Goal: Task Accomplishment & Management: Use online tool/utility

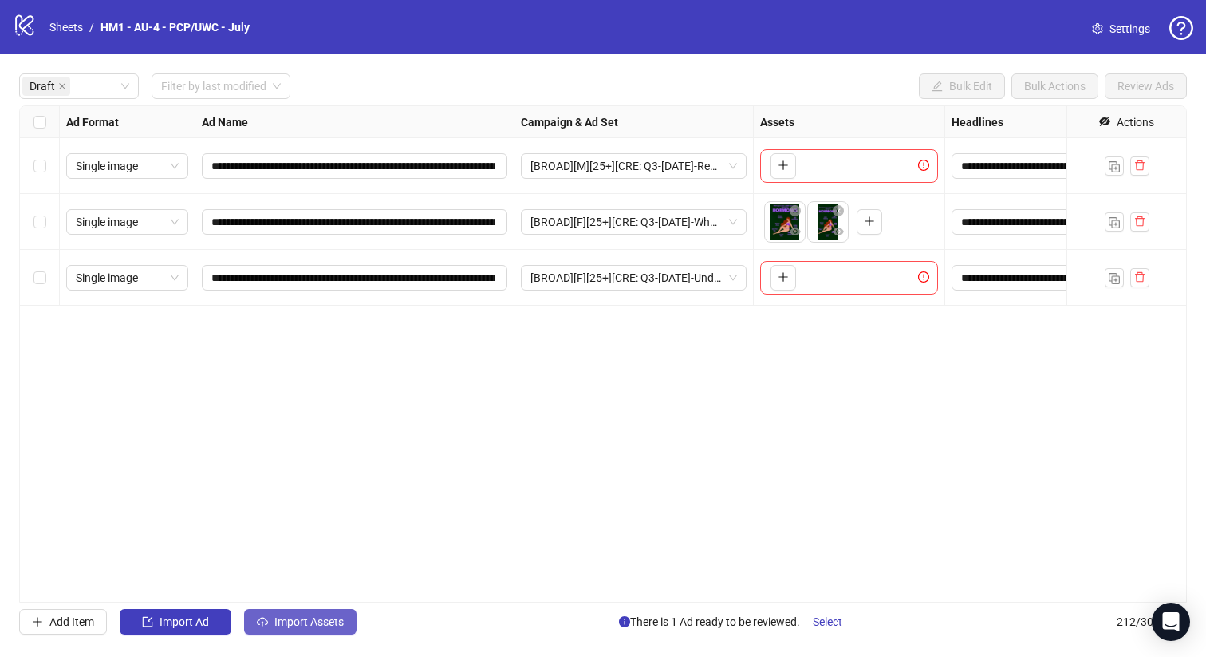
click at [278, 626] on span "Import Assets" at bounding box center [308, 621] width 69 height 13
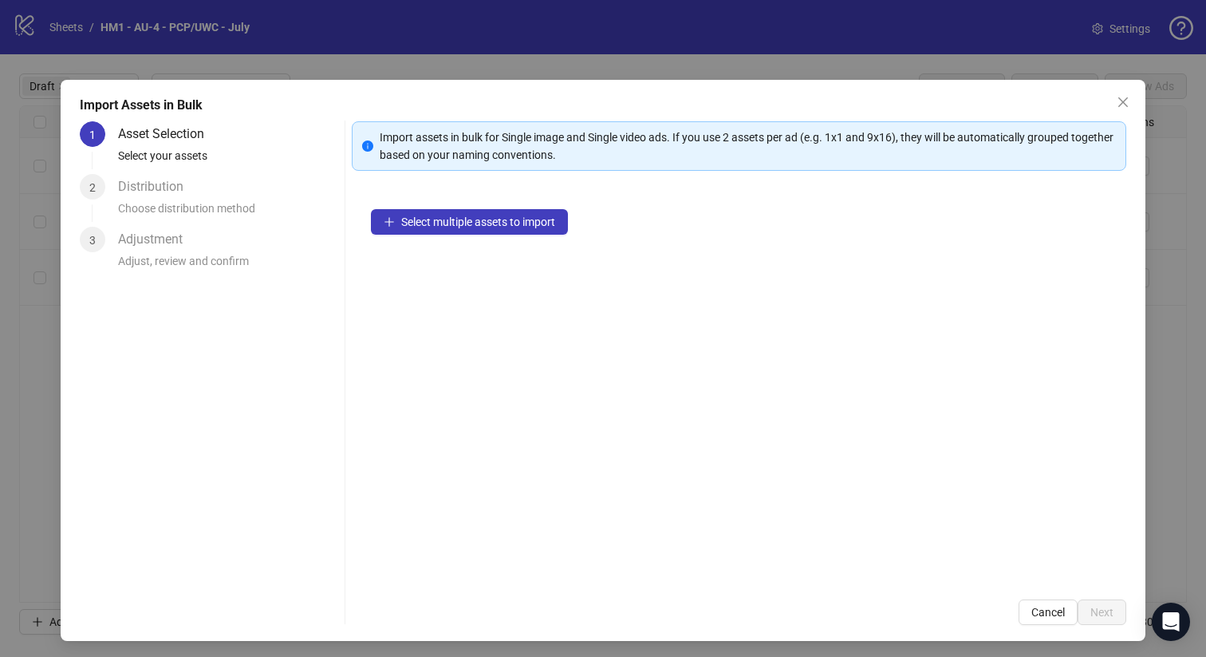
click at [473, 191] on div "Select multiple assets to import" at bounding box center [739, 385] width 775 height 390
click at [473, 220] on span "Select multiple assets to import" at bounding box center [478, 221] width 154 height 13
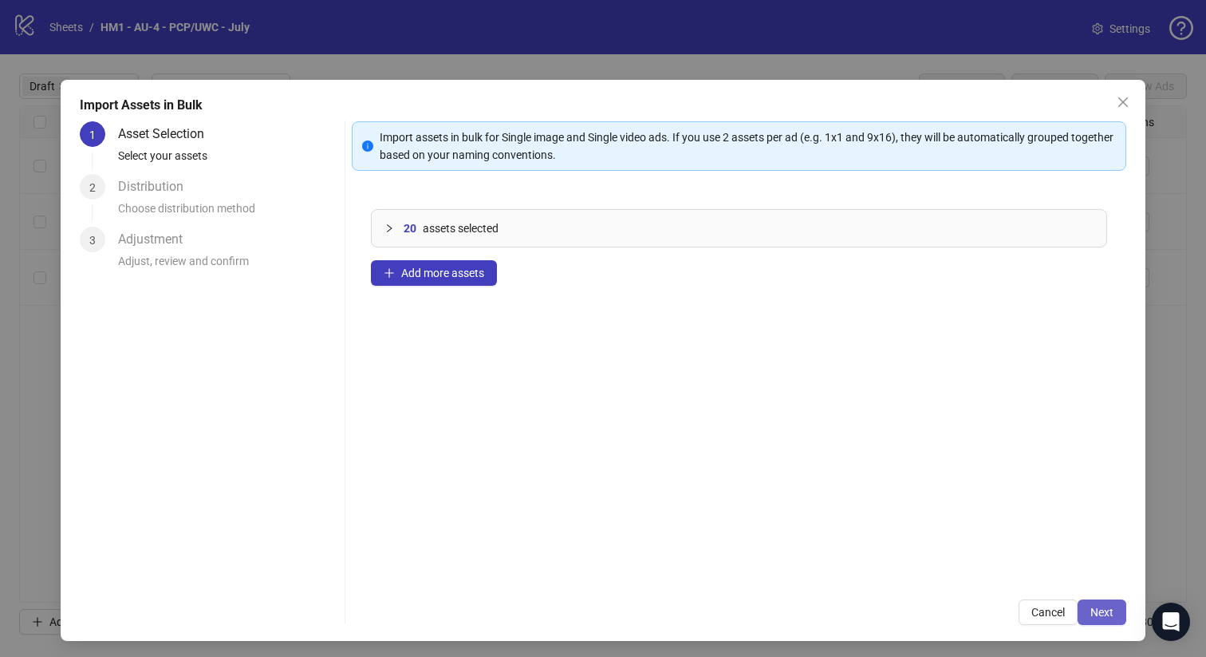
click at [1099, 611] on span "Next" at bounding box center [1102, 612] width 23 height 13
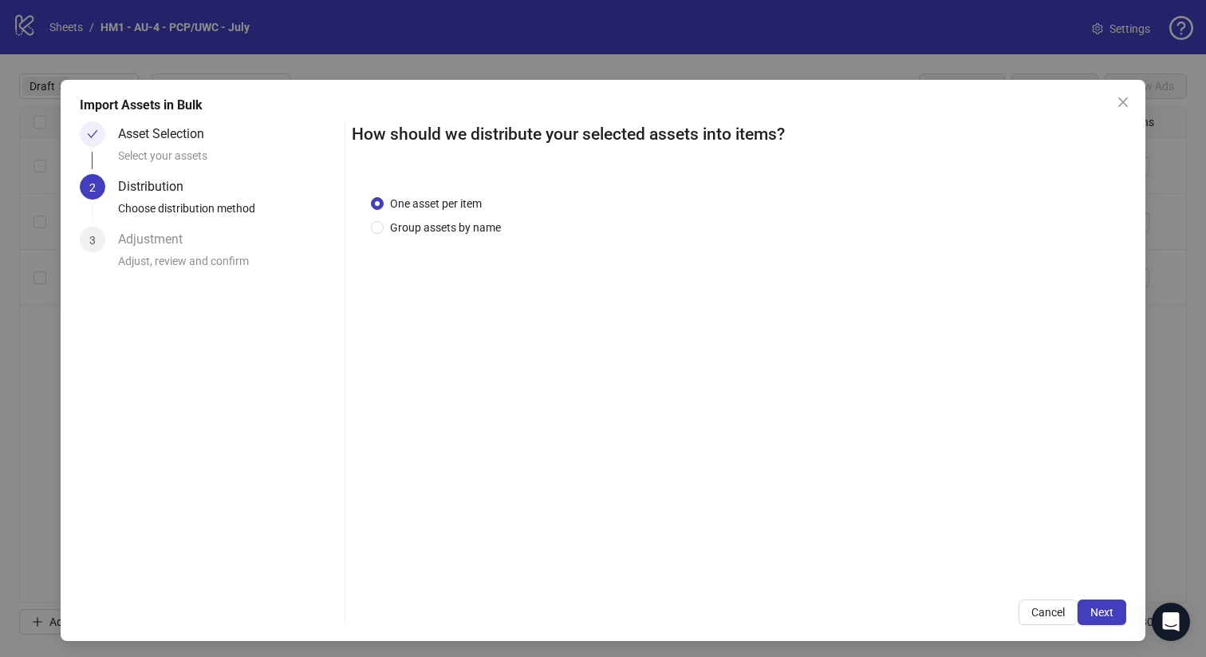
click at [1114, 116] on div "Import Assets in Bulk Asset Selection Select your assets 2 Distribution Choose …" at bounding box center [604, 360] width 1086 height 561
click at [1118, 104] on icon "close" at bounding box center [1123, 102] width 13 height 13
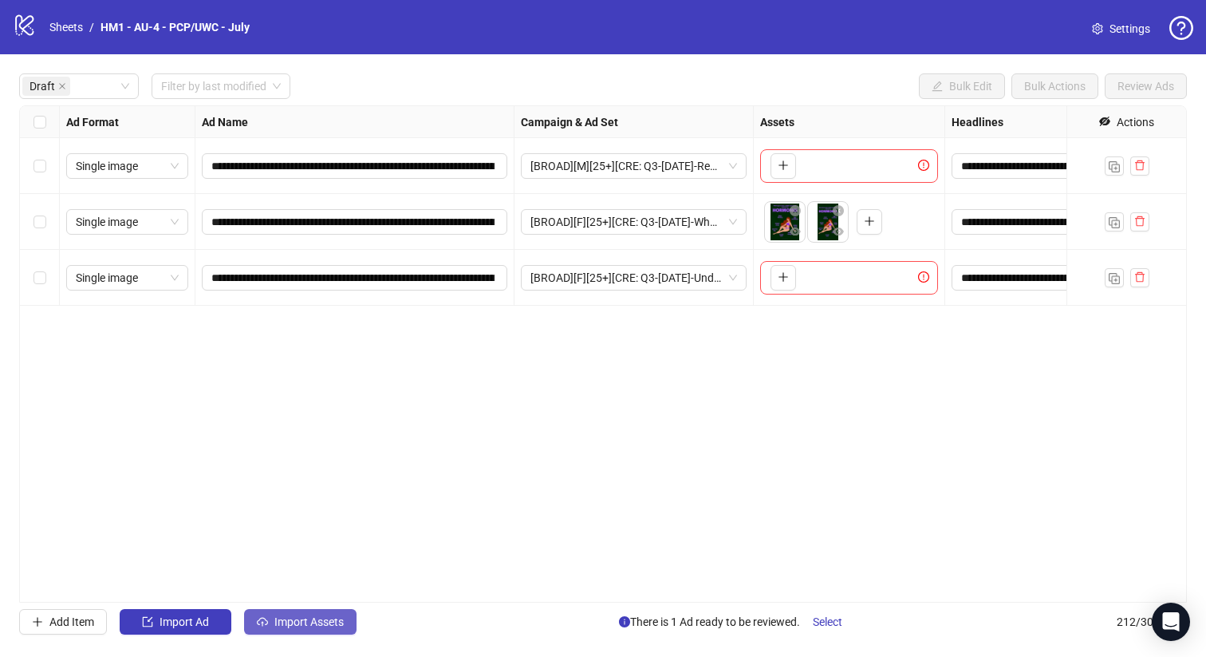
click at [299, 617] on span "Import Assets" at bounding box center [308, 621] width 69 height 13
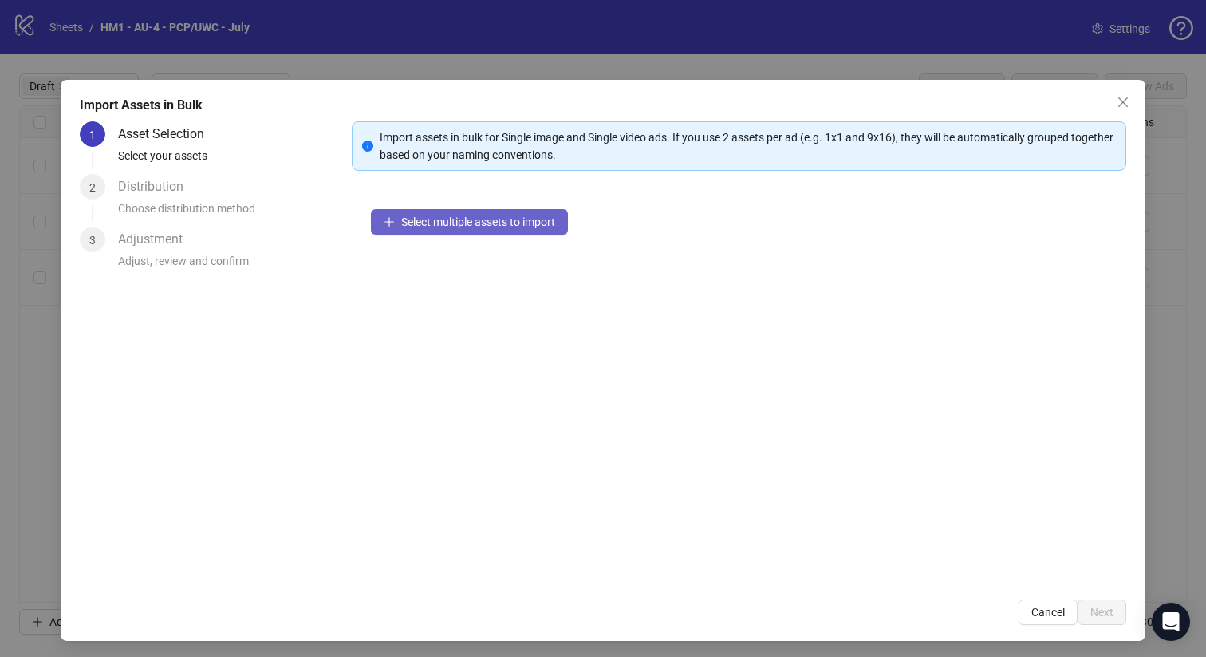
click at [508, 219] on span "Select multiple assets to import" at bounding box center [478, 221] width 154 height 13
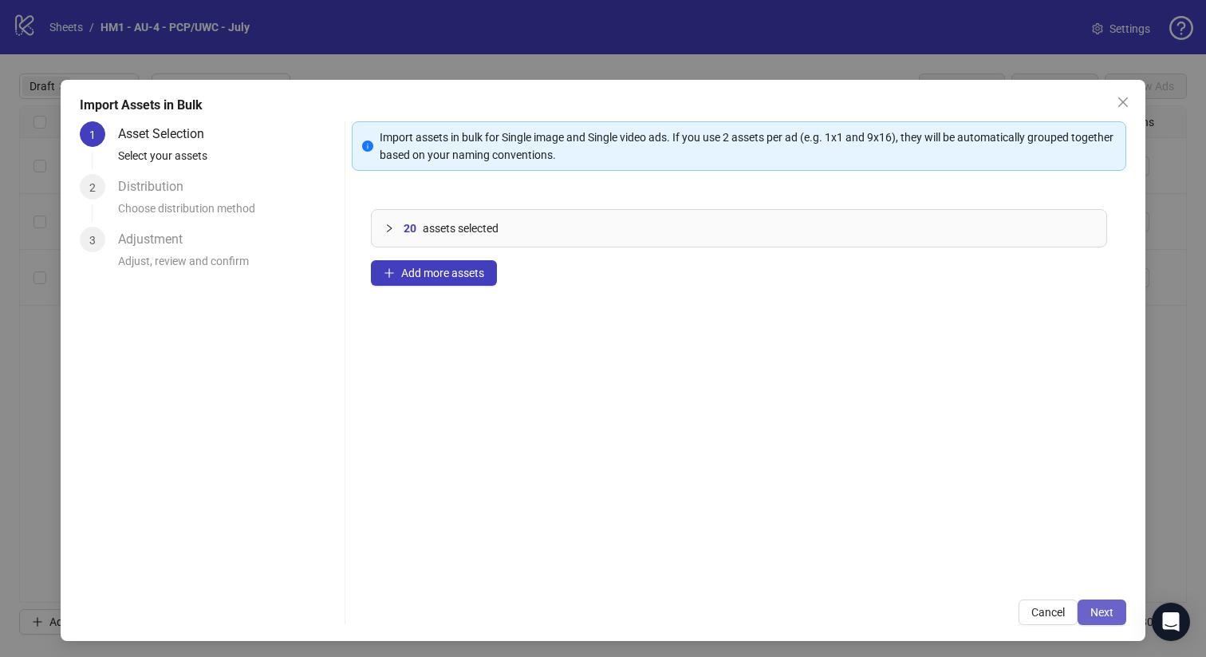
click at [1105, 620] on button "Next" at bounding box center [1102, 612] width 49 height 26
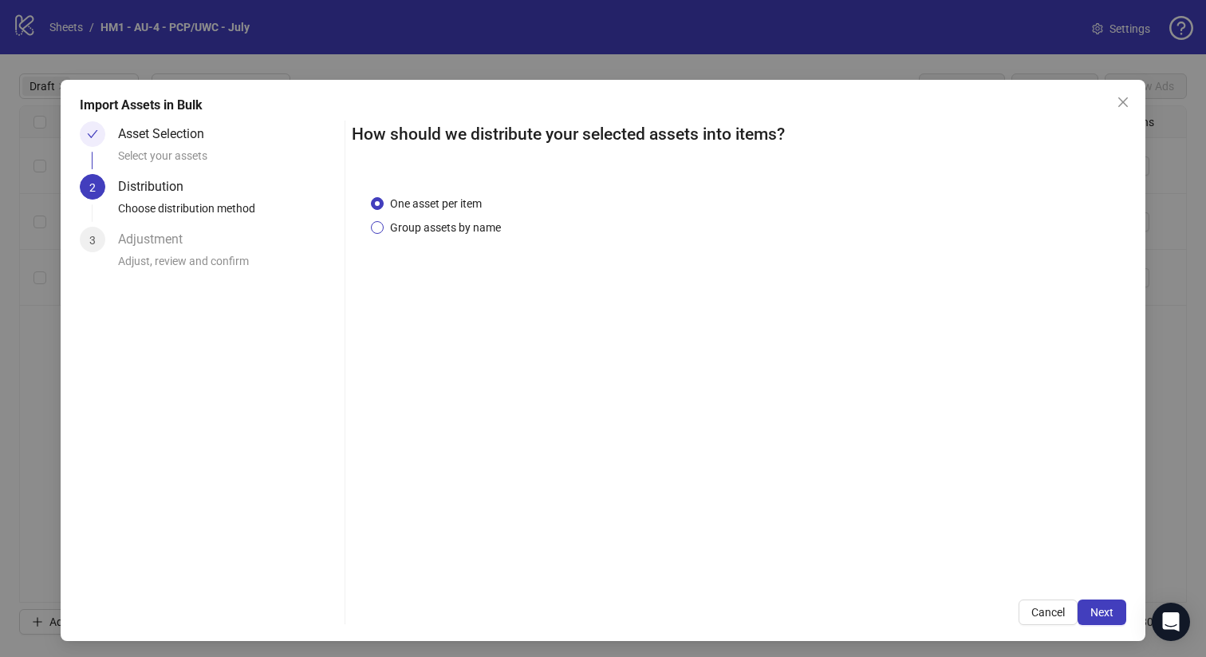
click at [469, 235] on span "Group assets by name" at bounding box center [446, 228] width 124 height 18
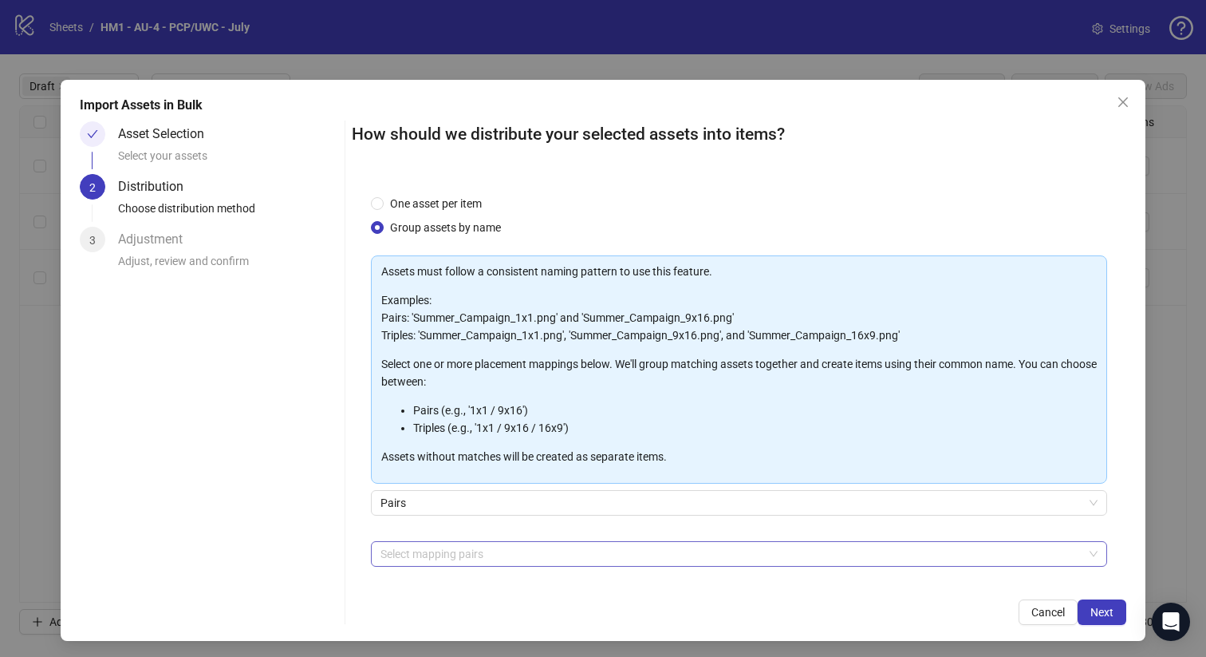
click at [502, 552] on div at bounding box center [731, 553] width 714 height 22
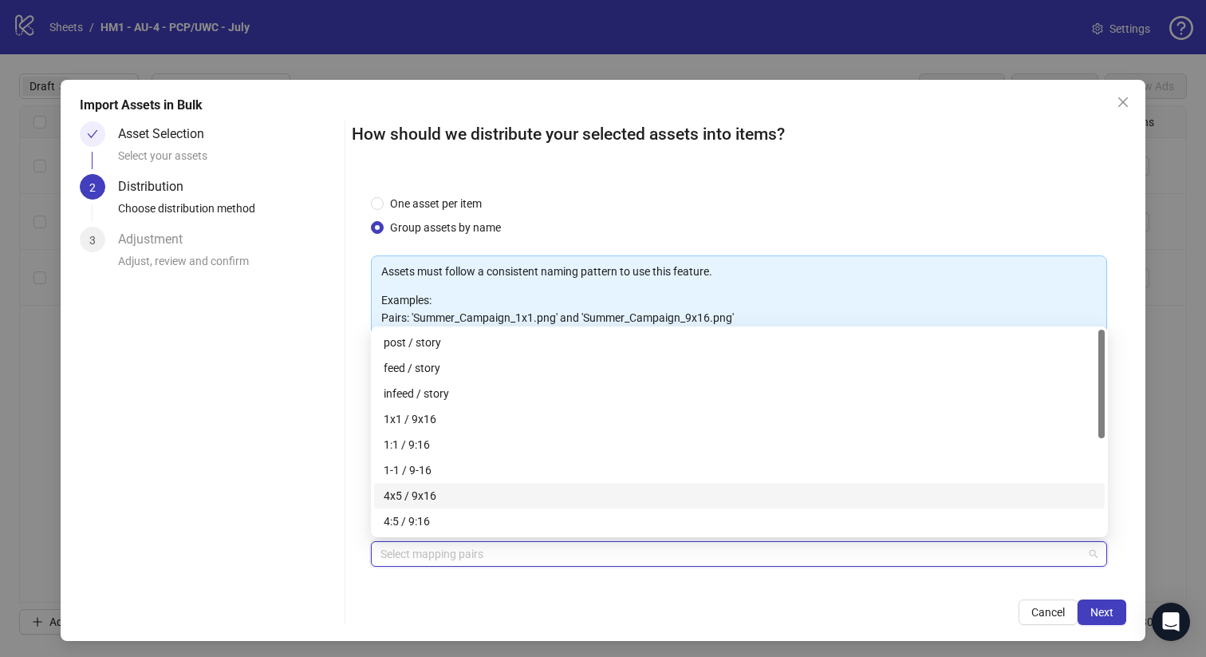
click at [500, 498] on div "4x5 / 9x16" at bounding box center [740, 496] width 712 height 18
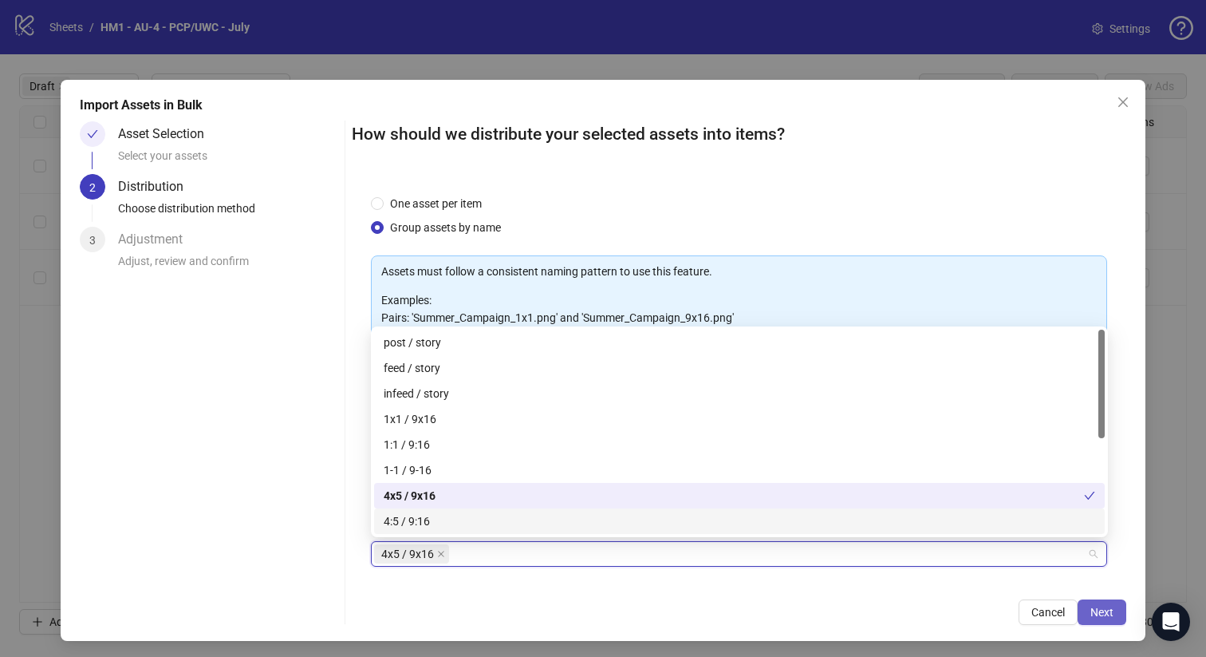
click at [1099, 606] on span "Next" at bounding box center [1102, 612] width 23 height 13
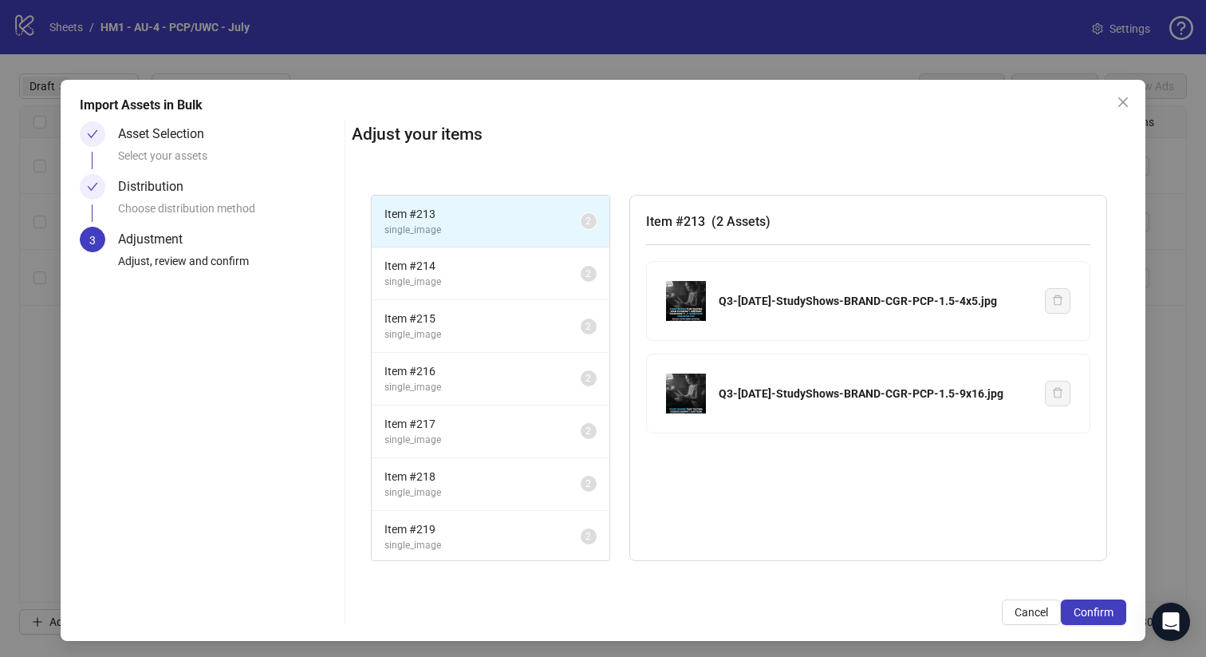
click at [1099, 606] on span "Confirm" at bounding box center [1094, 612] width 40 height 13
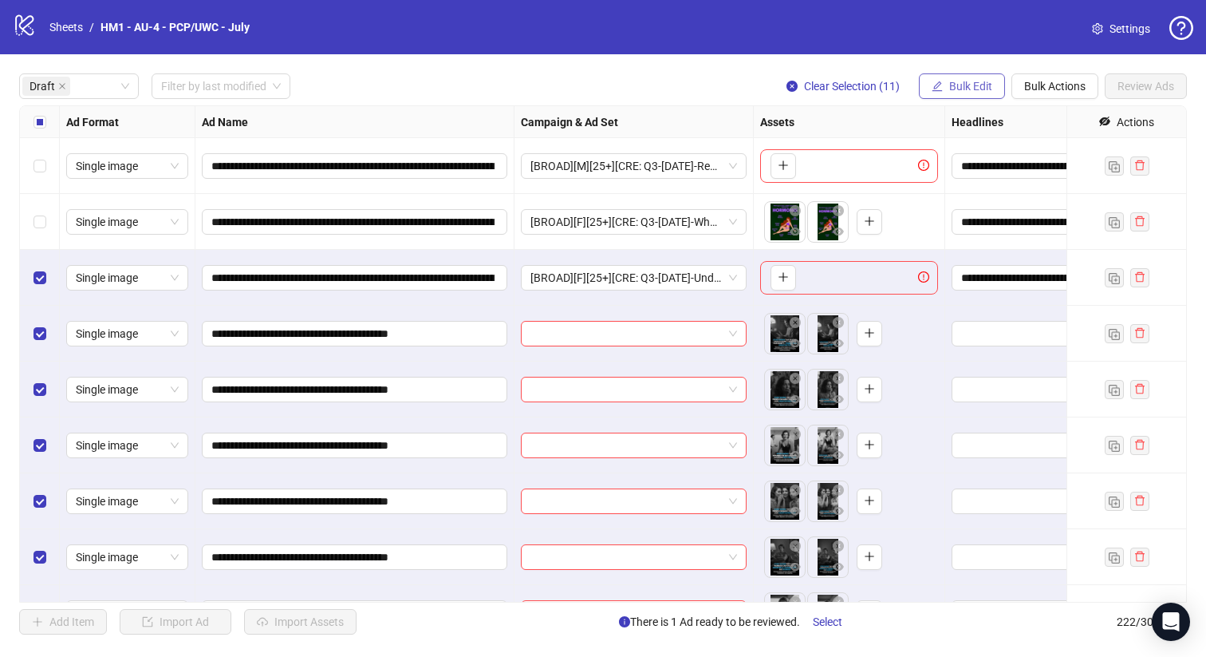
click at [964, 85] on span "Bulk Edit" at bounding box center [970, 86] width 43 height 13
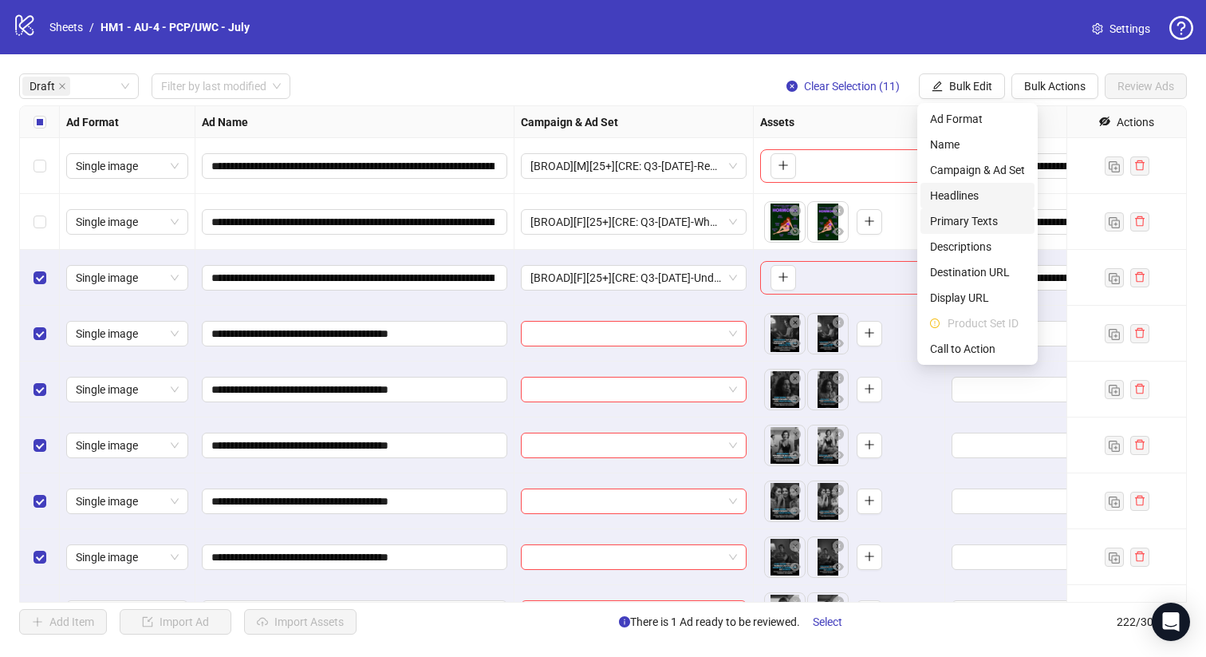
click at [943, 203] on span "Headlines" at bounding box center [977, 196] width 95 height 18
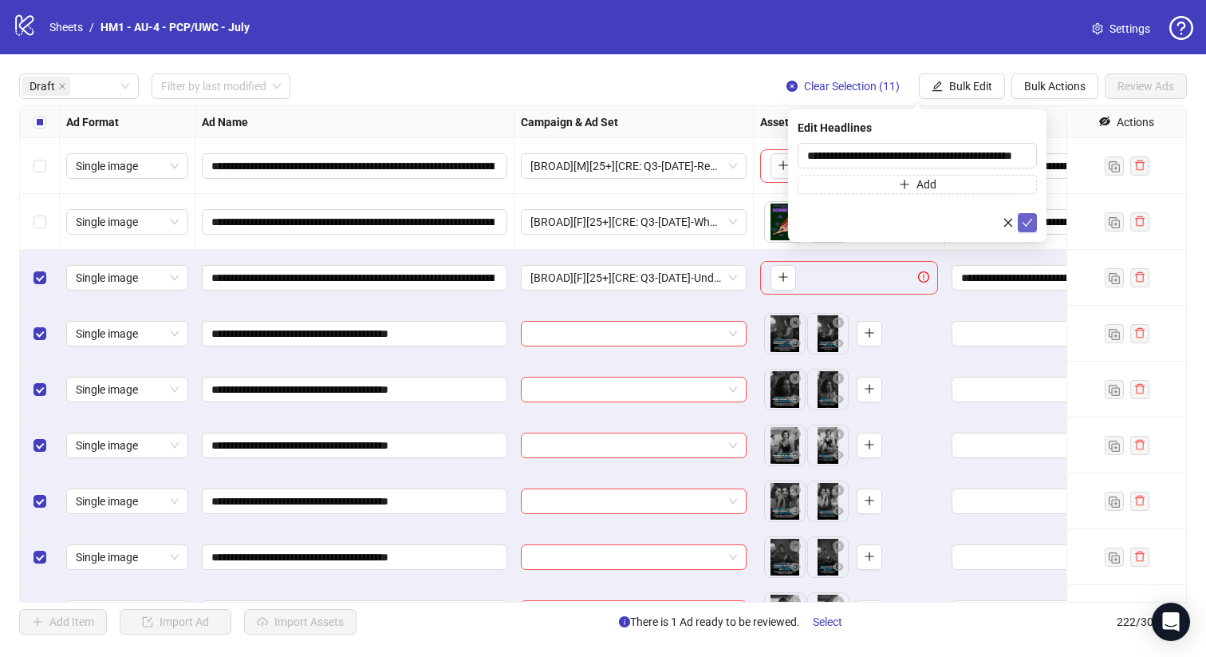
click at [1024, 223] on icon "check" at bounding box center [1028, 223] width 10 height 8
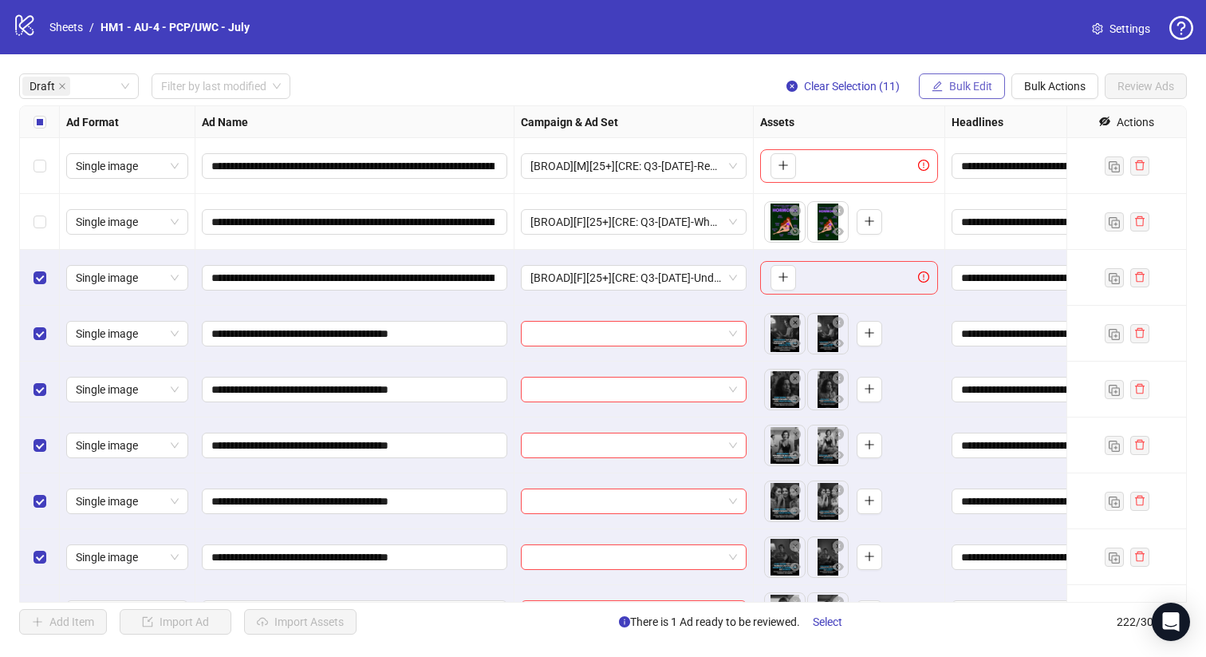
click at [957, 84] on span "Bulk Edit" at bounding box center [970, 86] width 43 height 13
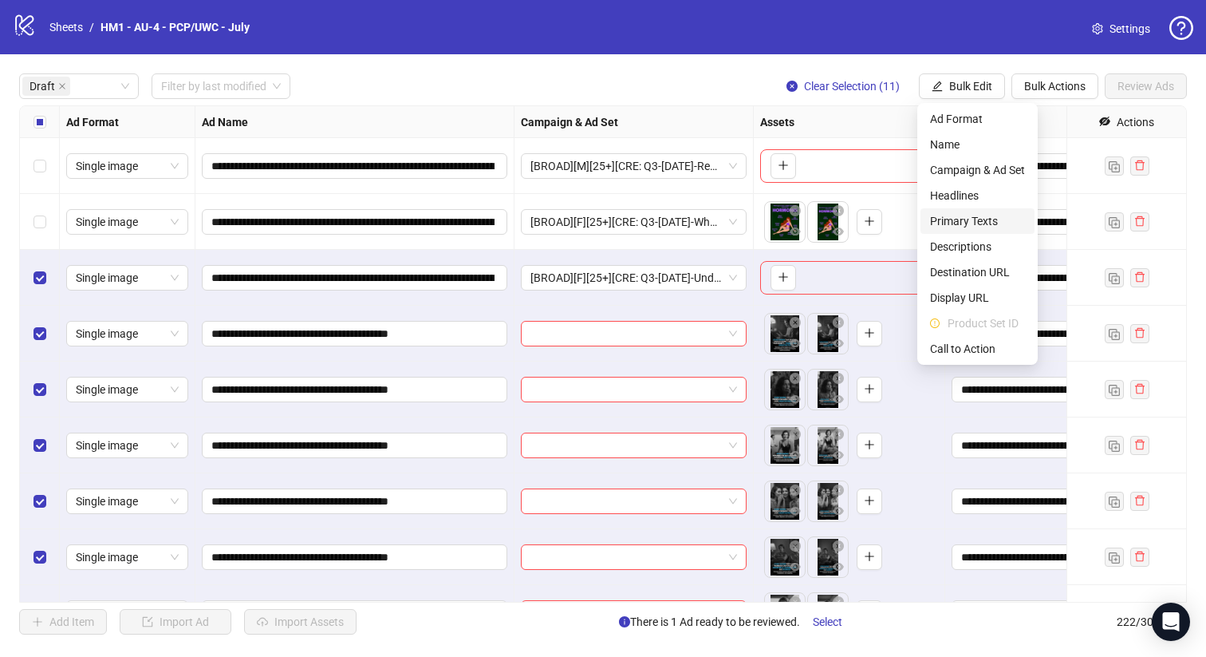
click at [960, 217] on span "Primary Texts" at bounding box center [977, 221] width 95 height 18
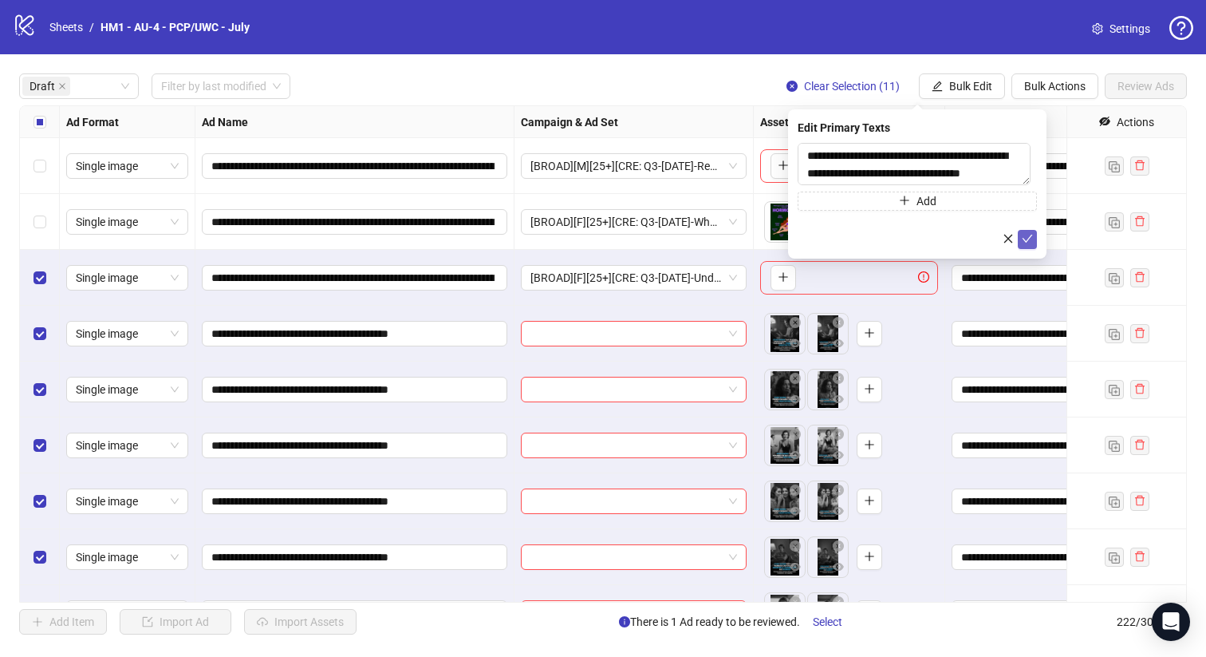
click at [1028, 249] on button "submit" at bounding box center [1027, 239] width 19 height 19
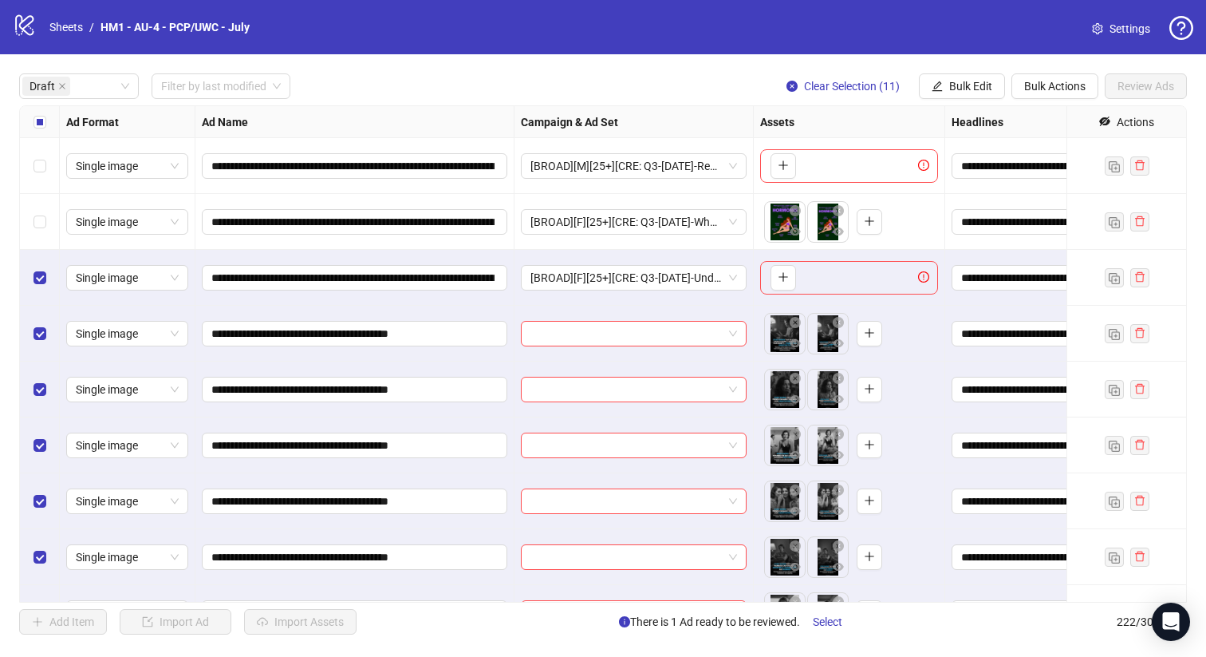
click at [968, 100] on div "**********" at bounding box center [603, 353] width 1206 height 599
click at [967, 89] on span "Bulk Edit" at bounding box center [970, 86] width 43 height 13
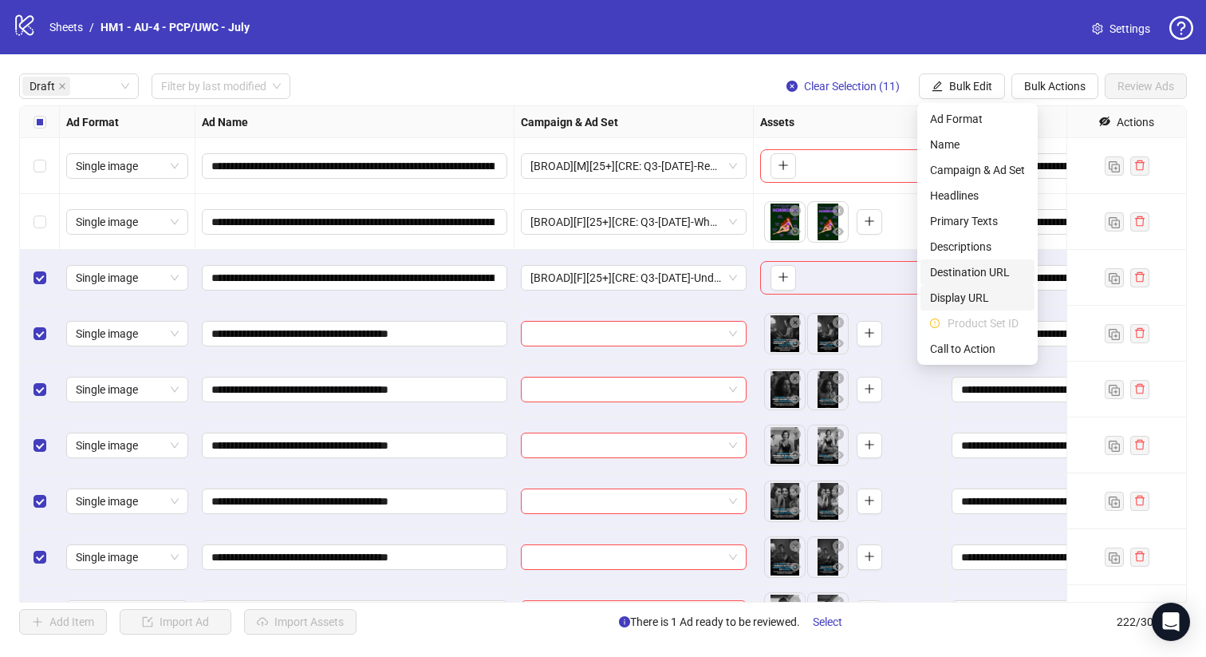
click at [984, 282] on li "Destination URL" at bounding box center [978, 272] width 114 height 26
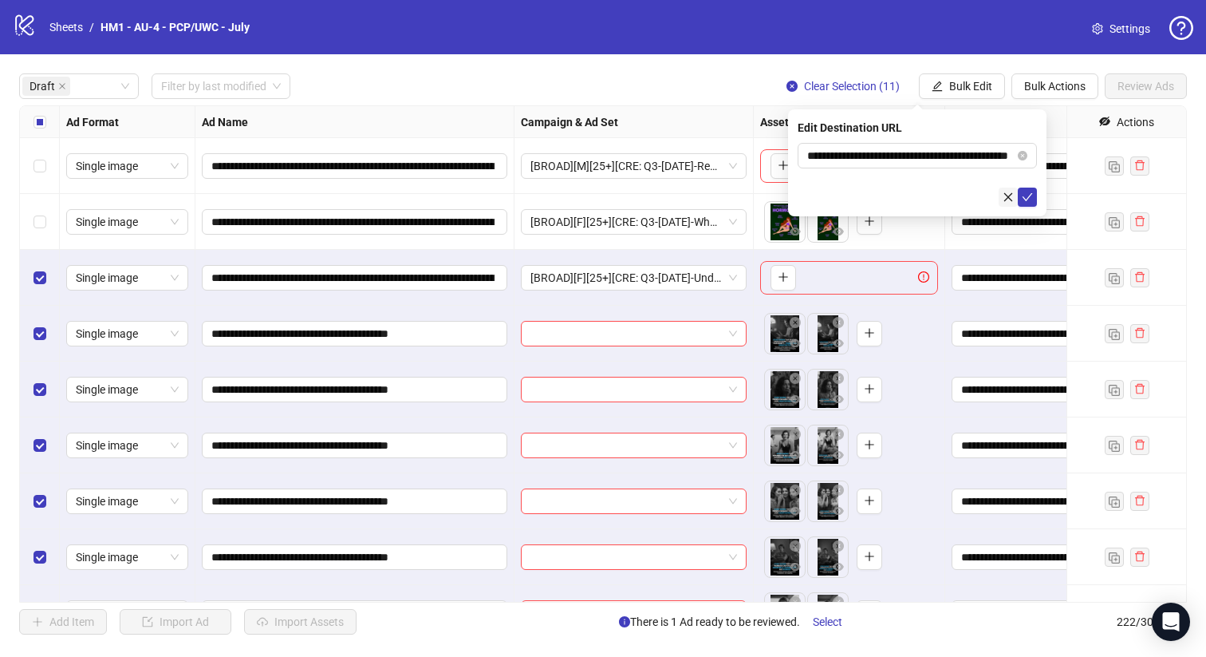
click at [1016, 193] on button "button" at bounding box center [1008, 196] width 19 height 19
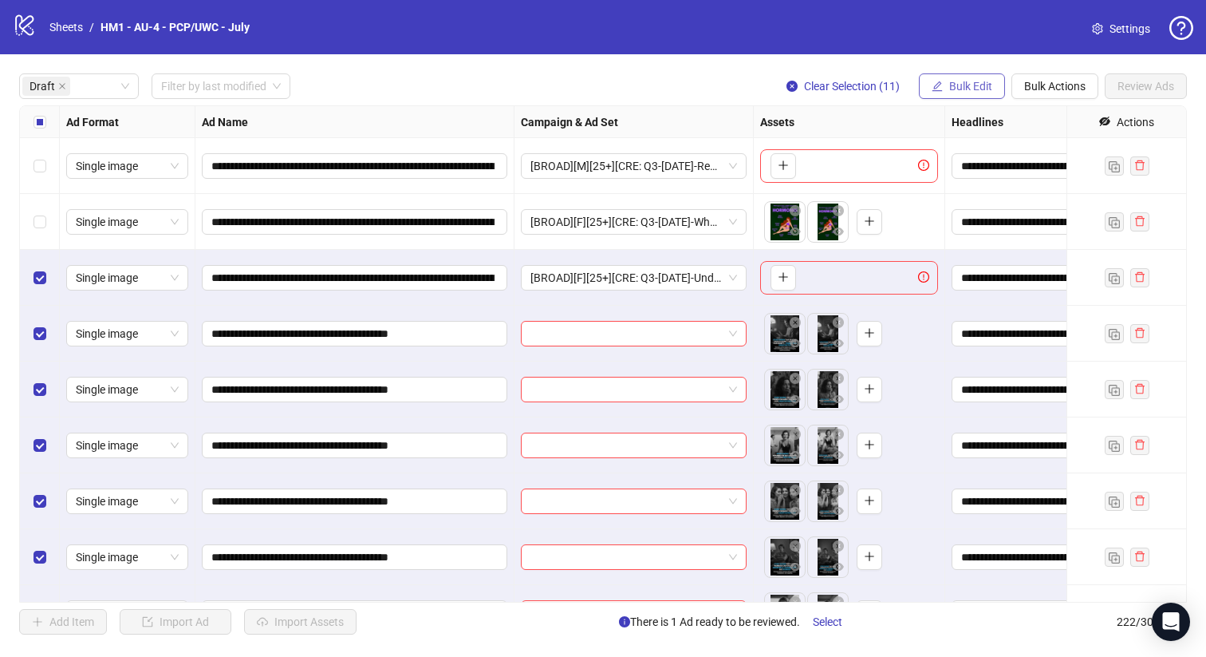
click at [957, 93] on button "Bulk Edit" at bounding box center [962, 86] width 86 height 26
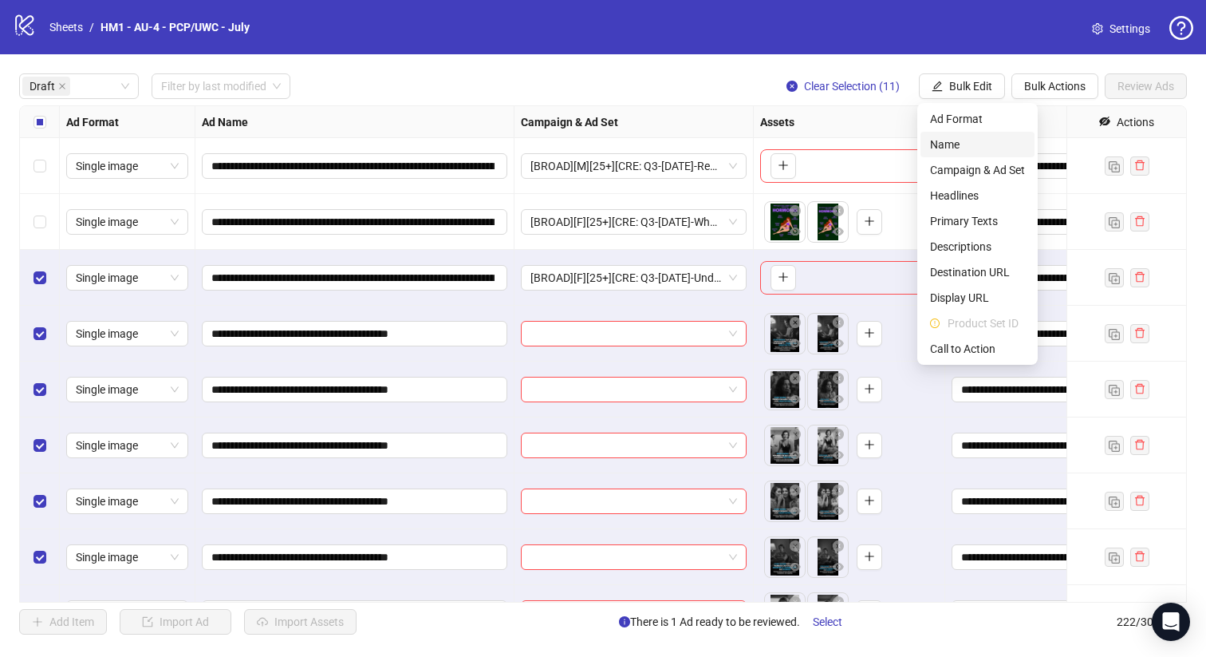
click at [946, 142] on span "Name" at bounding box center [977, 145] width 95 height 18
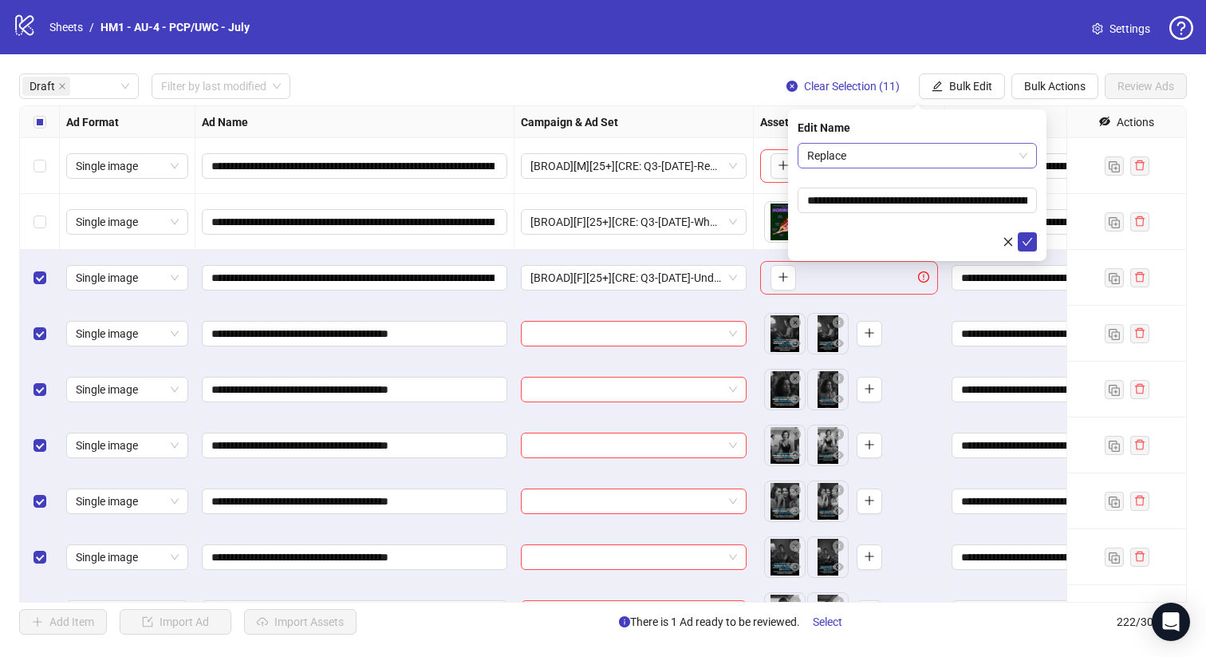
click at [937, 143] on div "Replace" at bounding box center [917, 156] width 239 height 26
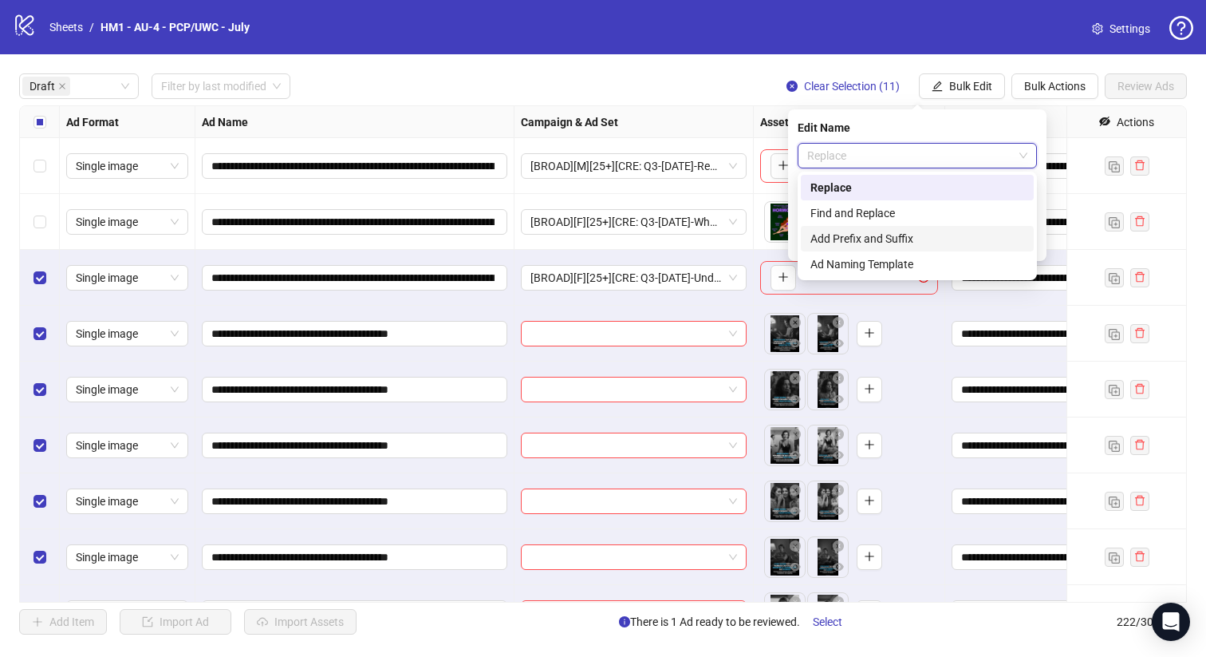
click at [890, 247] on div "Add Prefix and Suffix" at bounding box center [917, 239] width 233 height 26
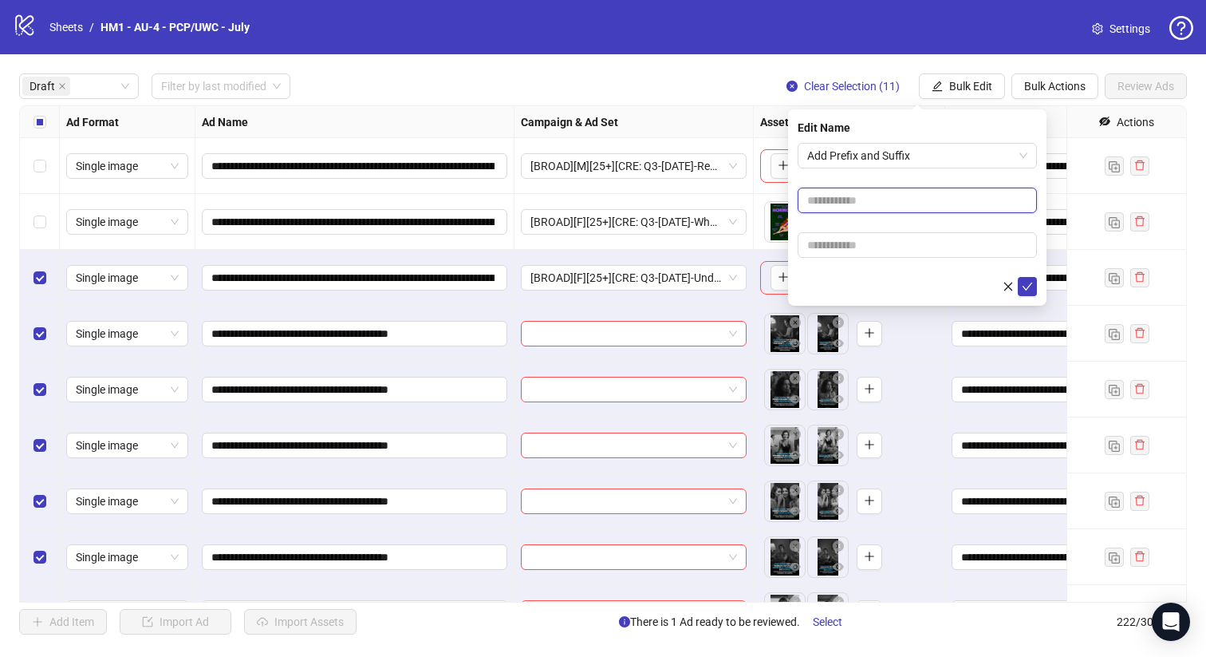
click at [890, 208] on input "text" at bounding box center [917, 200] width 239 height 26
type input "**********"
click at [900, 250] on input "text" at bounding box center [917, 245] width 239 height 26
type input "**********"
click at [1028, 284] on icon "check" at bounding box center [1027, 286] width 11 height 11
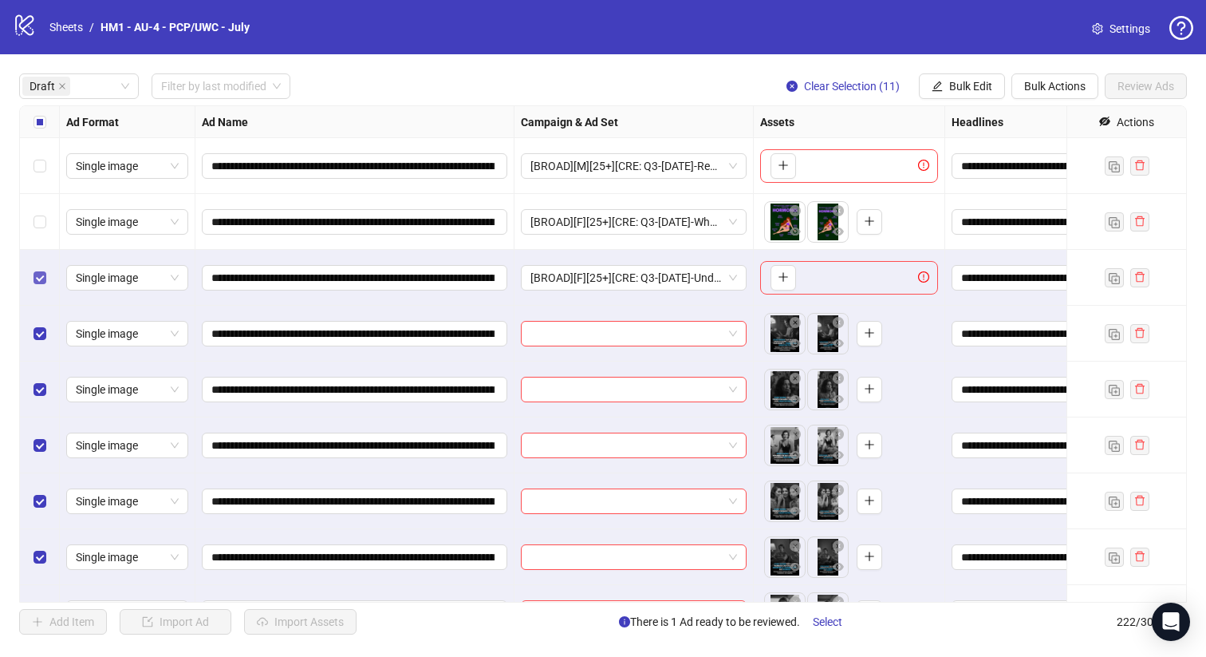
click at [36, 286] on label "Select row 3" at bounding box center [40, 278] width 13 height 18
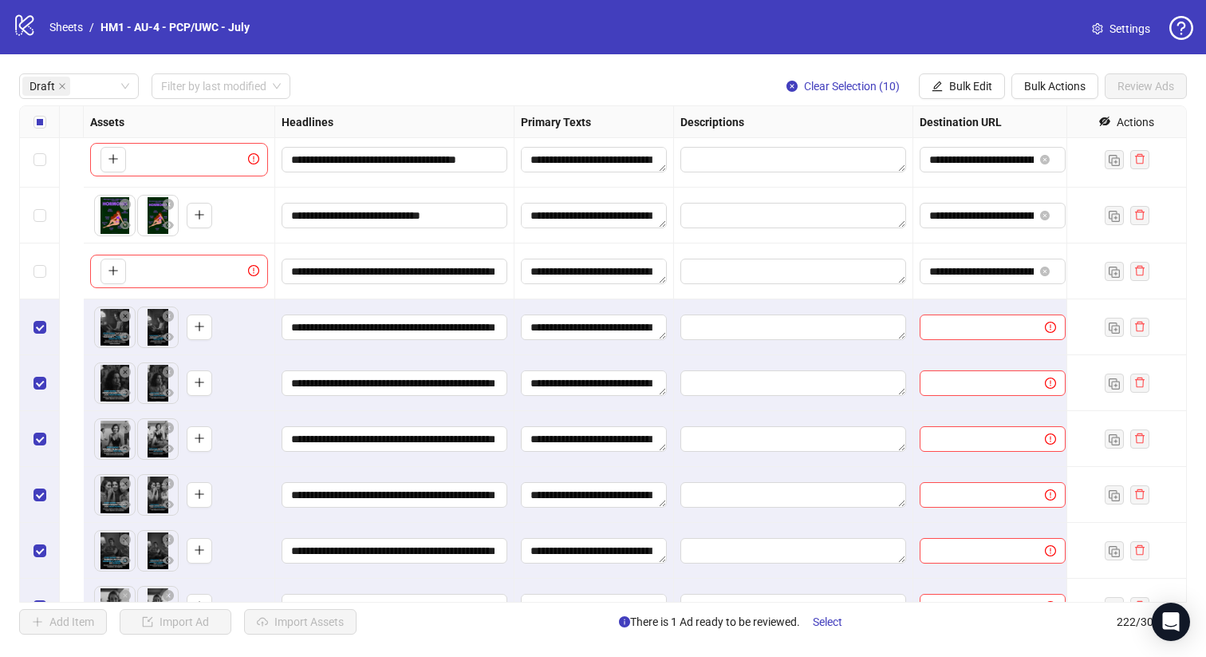
scroll to position [6, 1442]
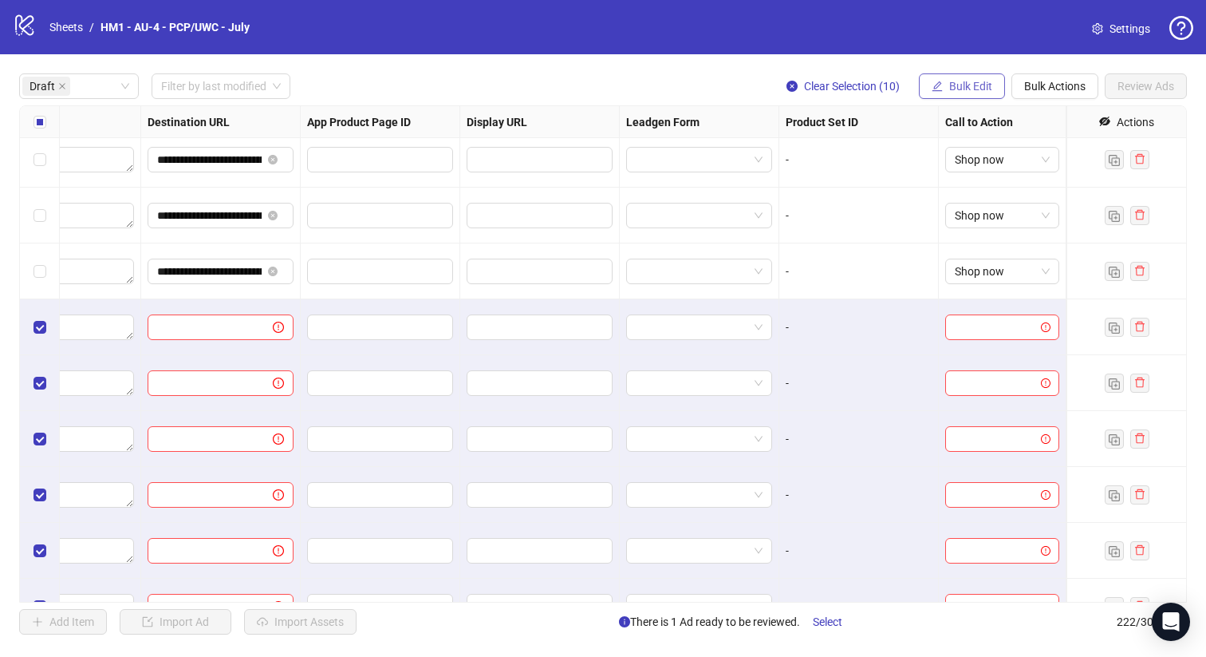
click at [940, 88] on icon "edit" at bounding box center [937, 86] width 11 height 11
click at [203, 282] on span "**********" at bounding box center [221, 271] width 146 height 26
click at [960, 87] on span "Bulk Edit" at bounding box center [970, 86] width 43 height 13
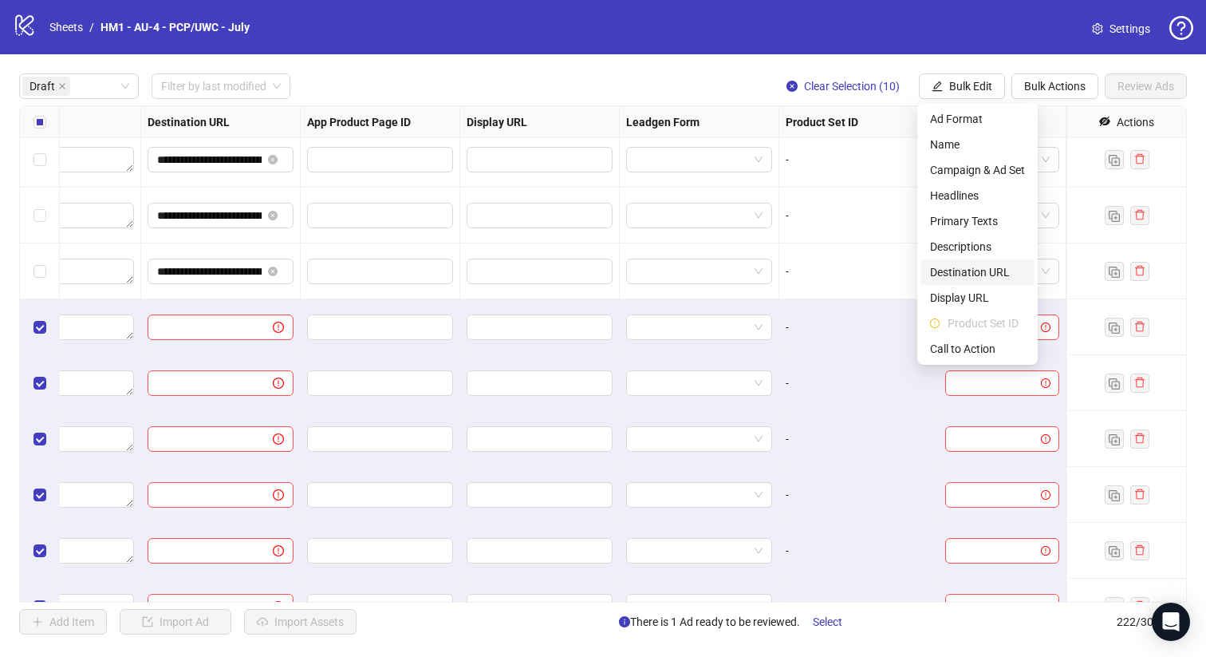
click at [987, 270] on span "Destination URL" at bounding box center [977, 272] width 95 height 18
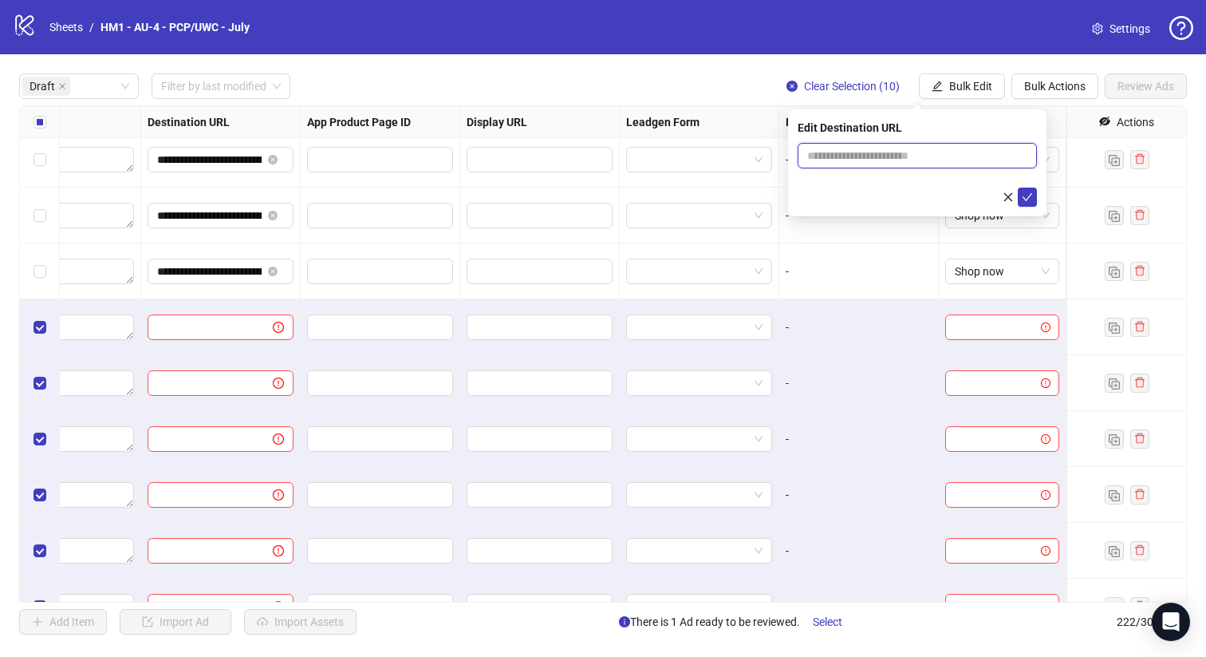
click at [940, 155] on input "text" at bounding box center [910, 156] width 207 height 18
paste input "**********"
type input "**********"
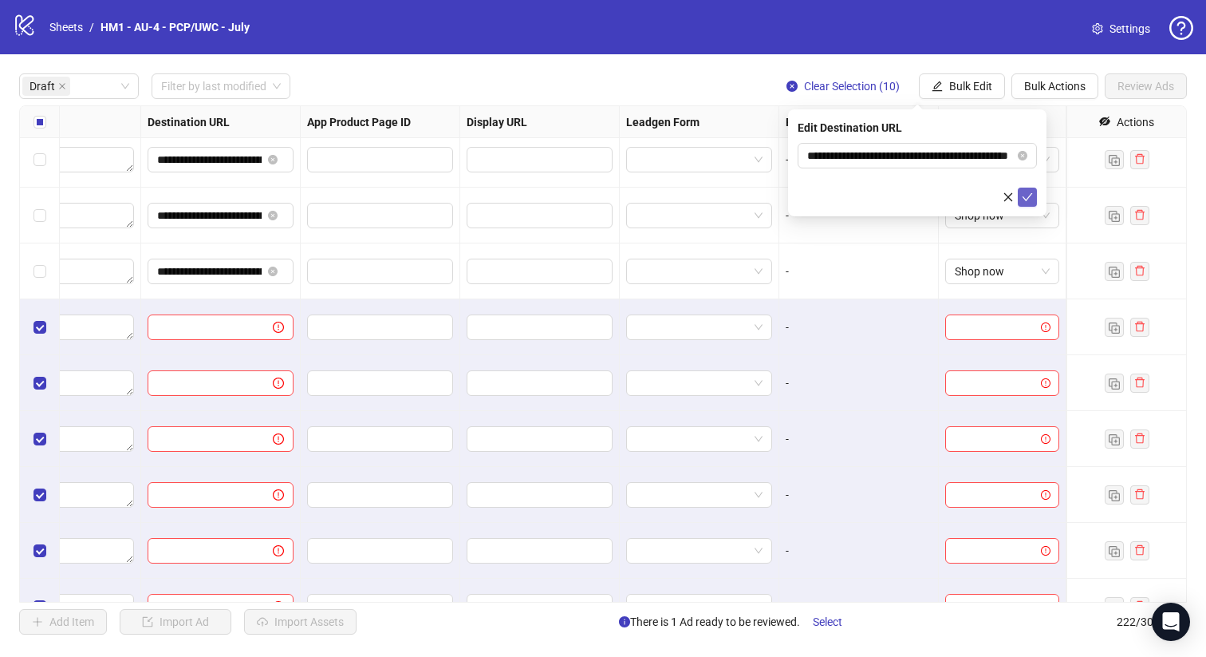
click at [1028, 197] on icon "check" at bounding box center [1028, 197] width 10 height 8
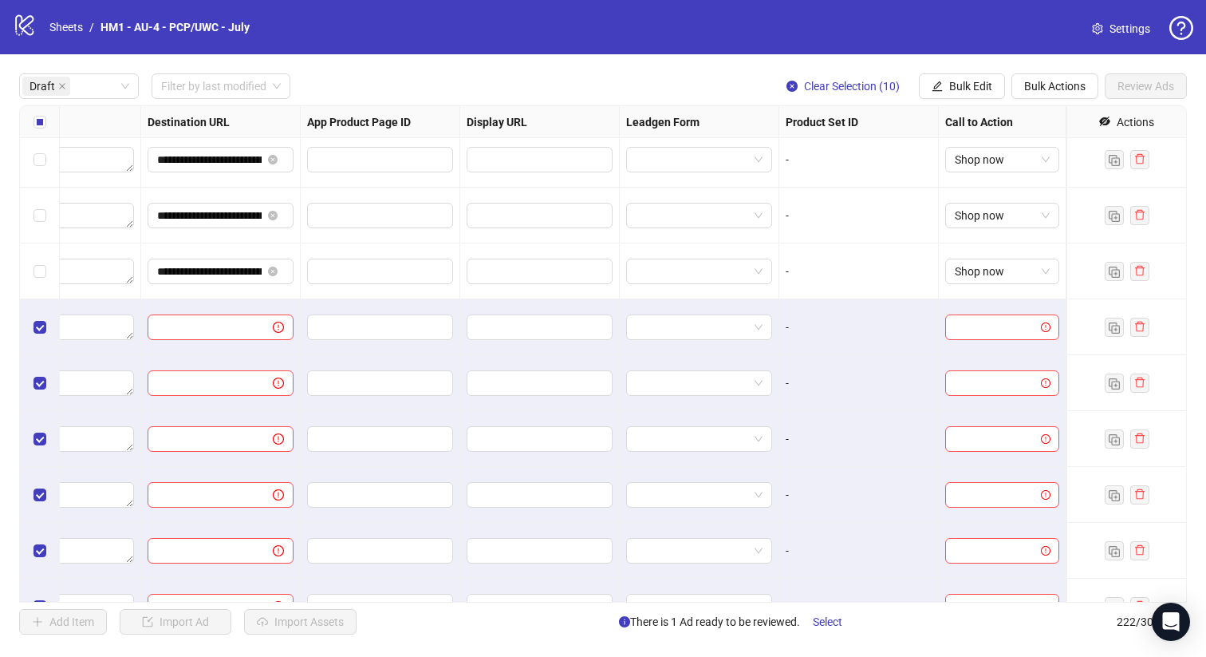
click at [980, 65] on div "**********" at bounding box center [603, 353] width 1206 height 599
click at [979, 94] on button "Bulk Edit" at bounding box center [962, 86] width 86 height 26
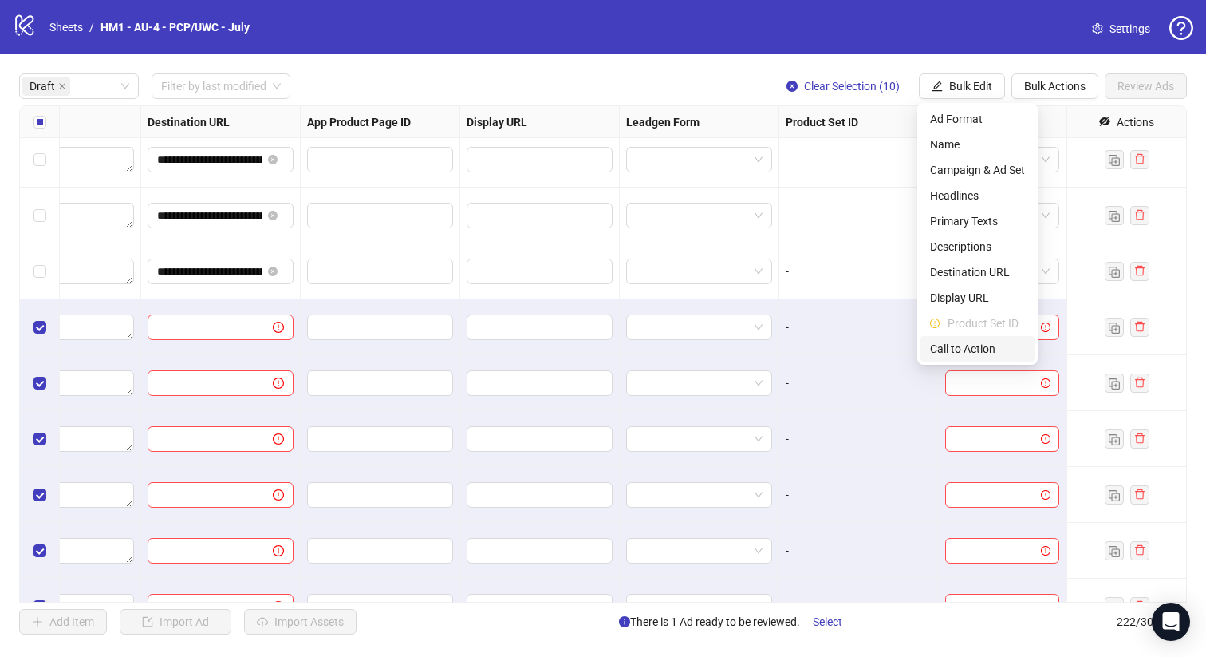
click at [974, 351] on span "Call to Action" at bounding box center [977, 349] width 95 height 18
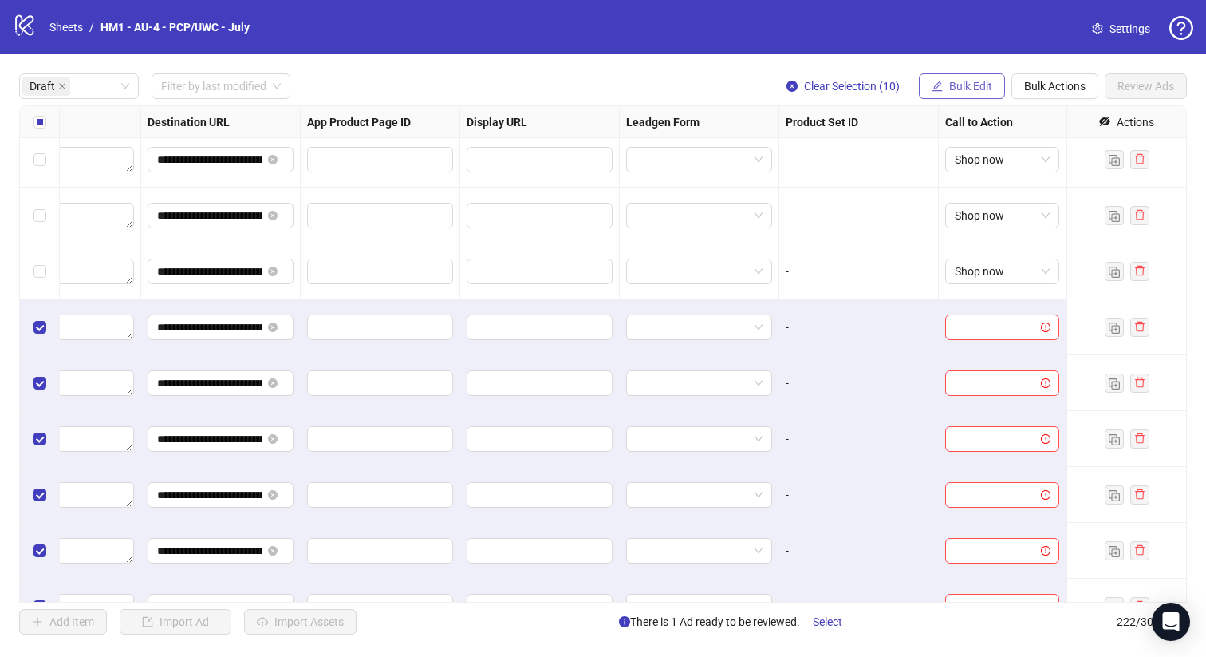
click at [966, 80] on span "Bulk Edit" at bounding box center [970, 86] width 43 height 13
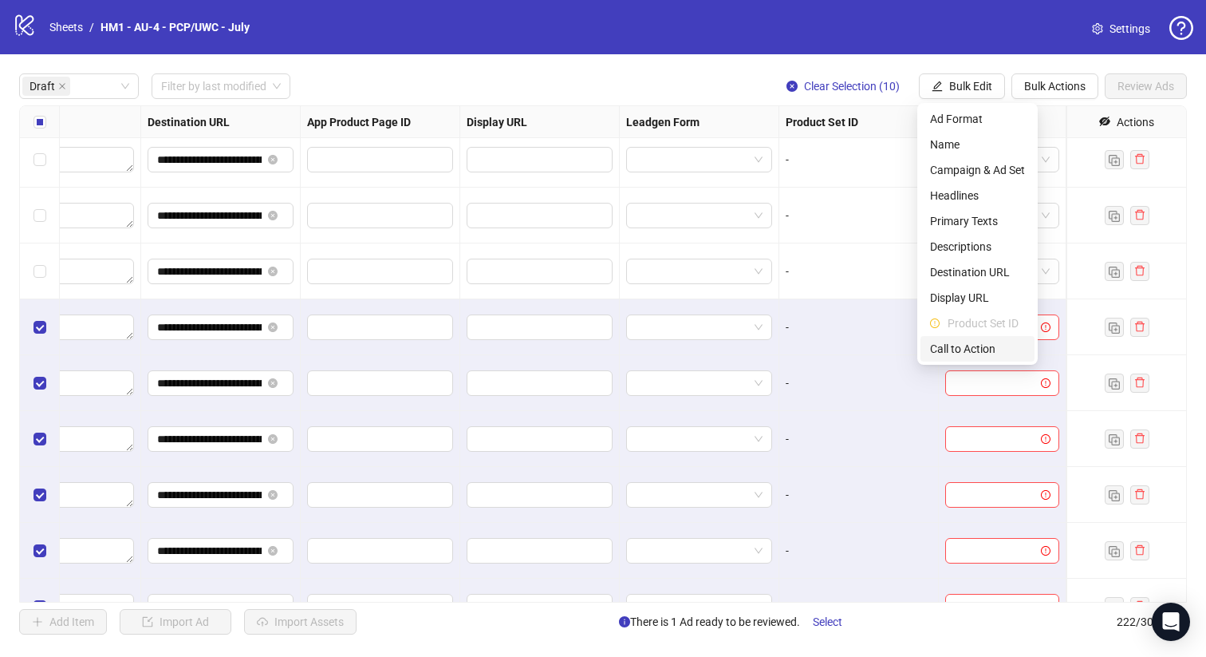
click at [966, 345] on span "Call to Action" at bounding box center [977, 349] width 95 height 18
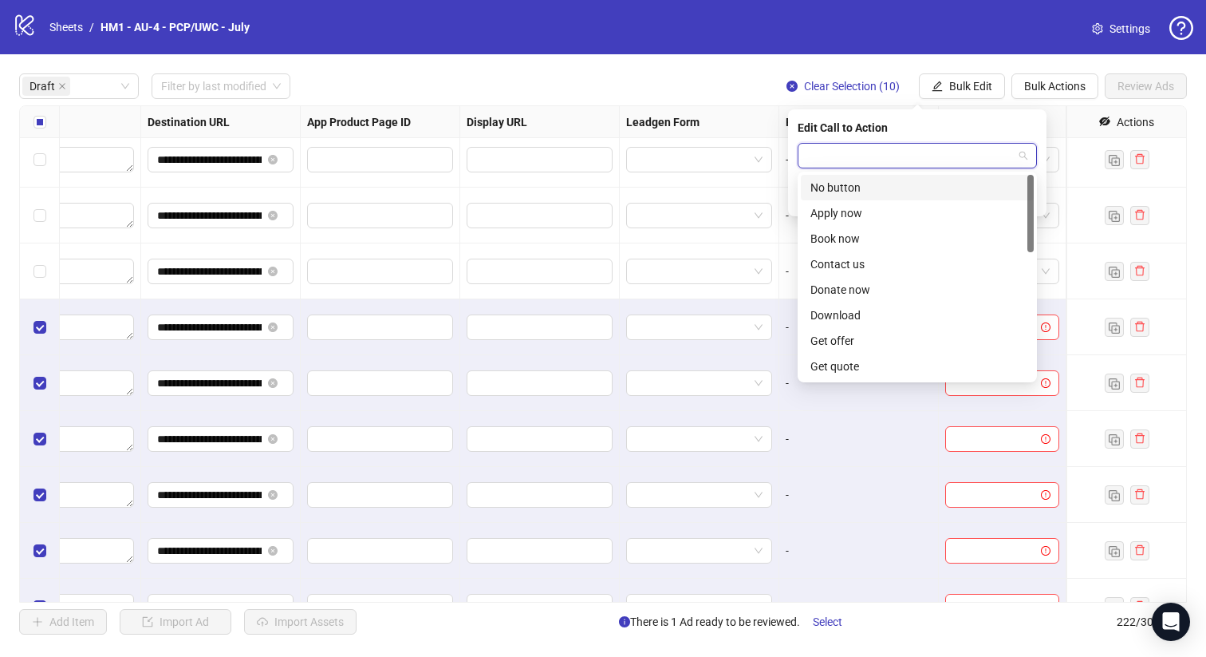
click at [953, 162] on input "search" at bounding box center [910, 156] width 206 height 24
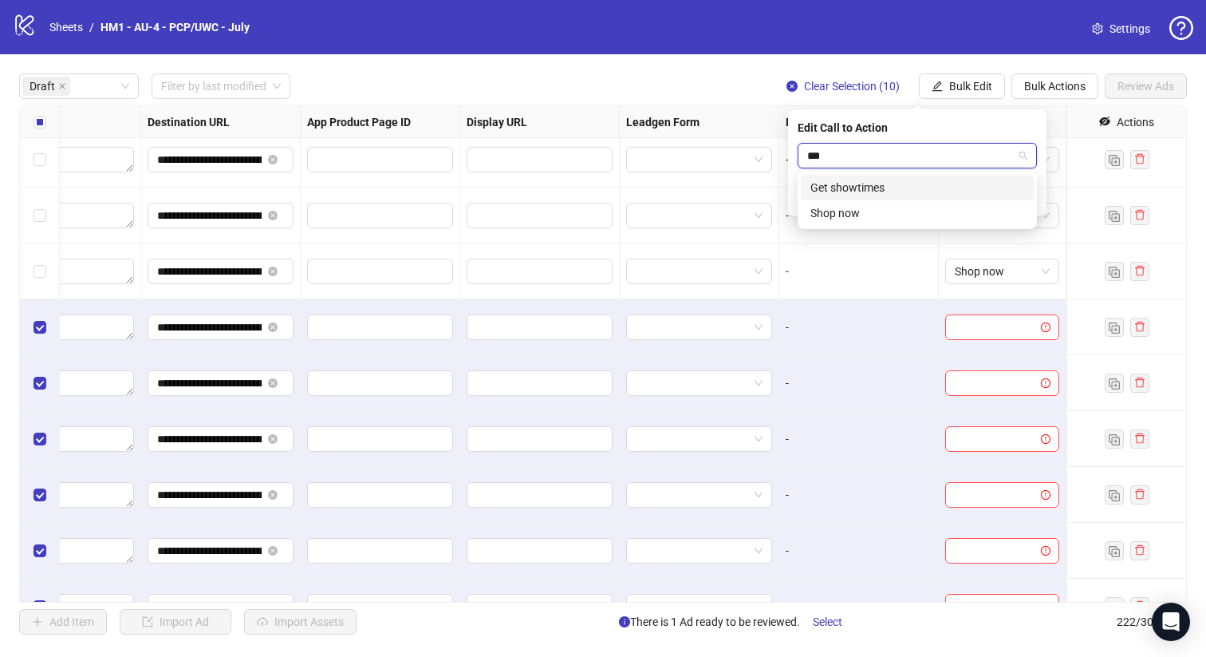
type input "****"
click at [979, 178] on div "Shop now" at bounding box center [917, 188] width 233 height 26
click at [1028, 199] on icon "check" at bounding box center [1027, 196] width 11 height 11
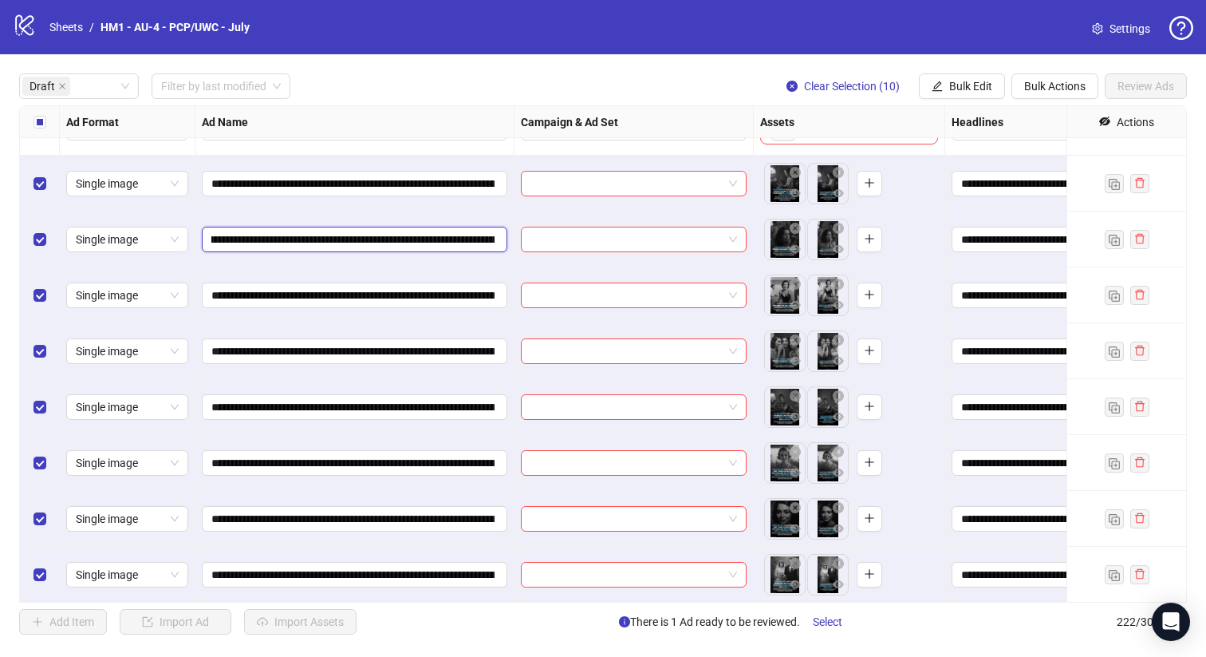
scroll to position [0, 195]
drag, startPoint x: 413, startPoint y: 236, endPoint x: 450, endPoint y: 243, distance: 37.4
click at [450, 243] on input "**********" at bounding box center [352, 240] width 283 height 18
click at [34, 128] on label "Select all rows" at bounding box center [40, 122] width 13 height 18
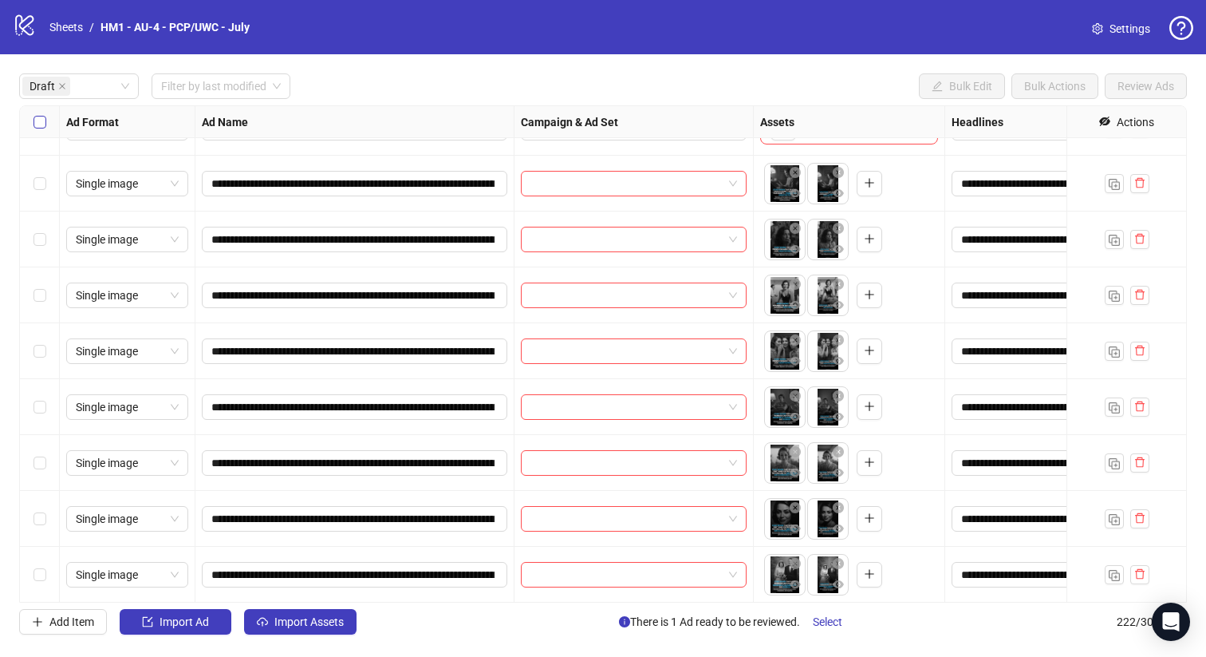
click at [34, 128] on label "Select all rows" at bounding box center [40, 122] width 13 height 18
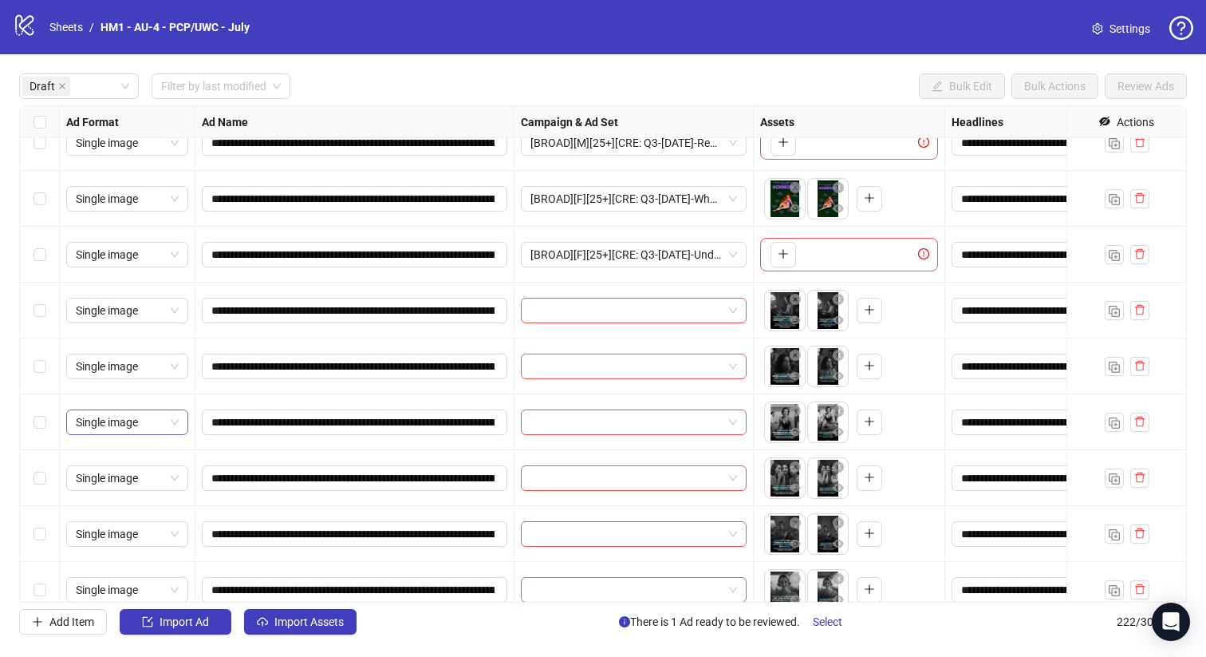
scroll to position [18, 0]
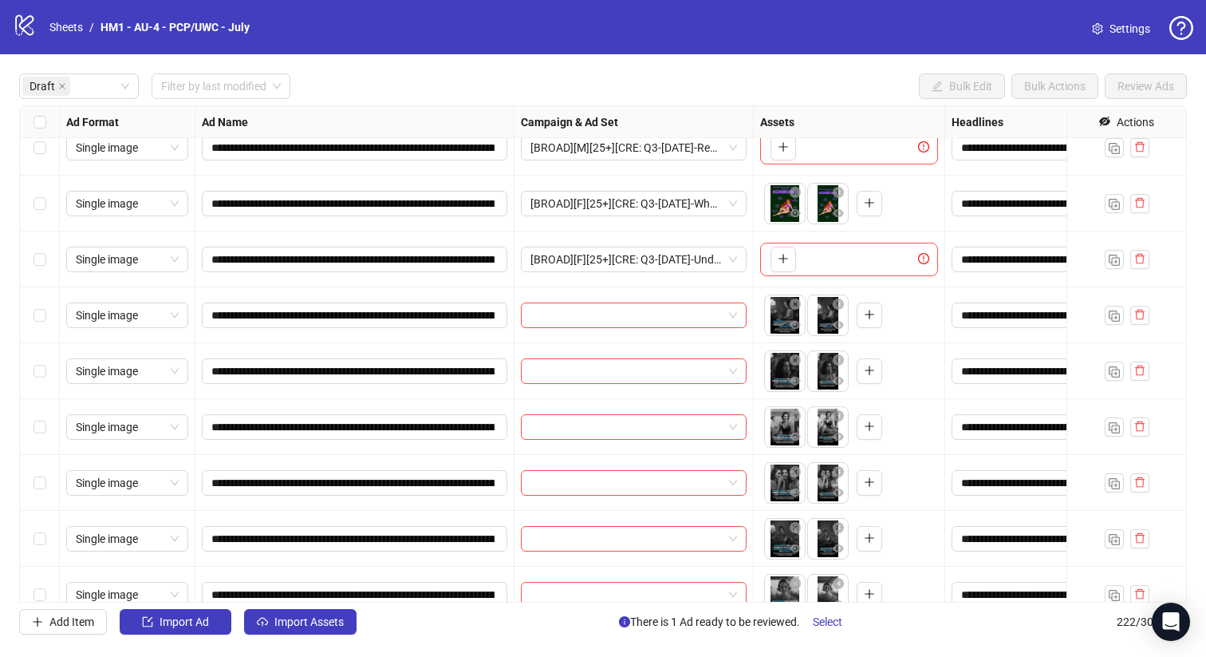
click at [18, 332] on div "**********" at bounding box center [603, 353] width 1206 height 599
click at [27, 383] on div "Select row 5" at bounding box center [40, 371] width 40 height 56
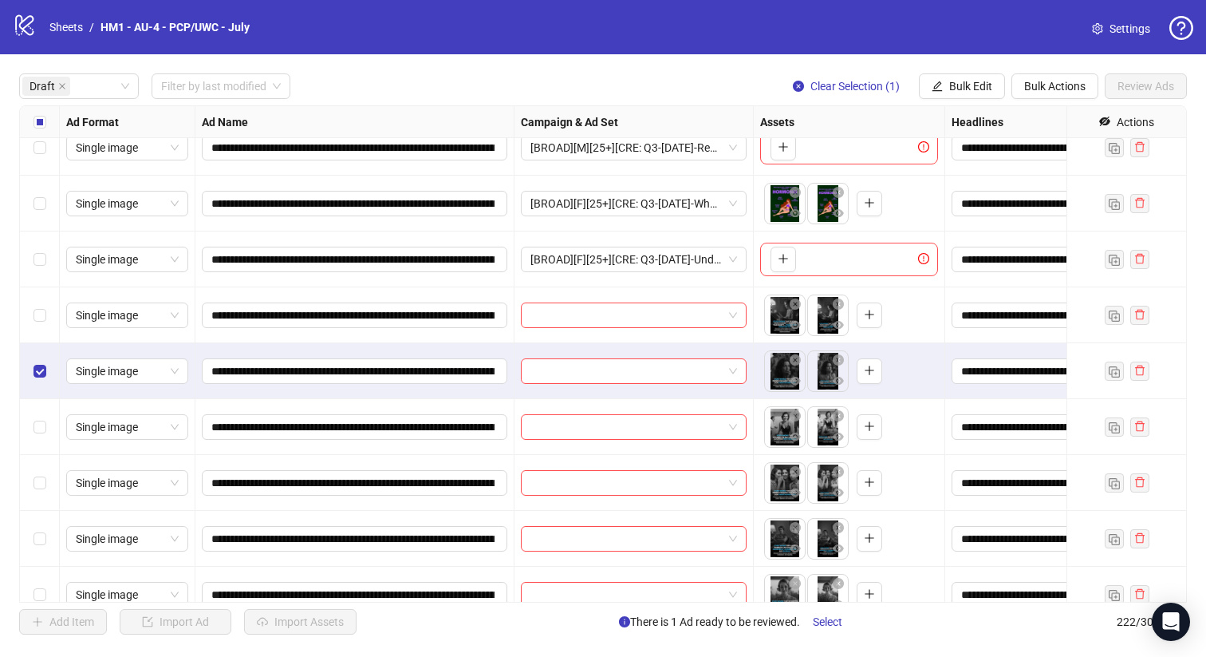
click at [40, 331] on div "Select row 4" at bounding box center [40, 315] width 40 height 56
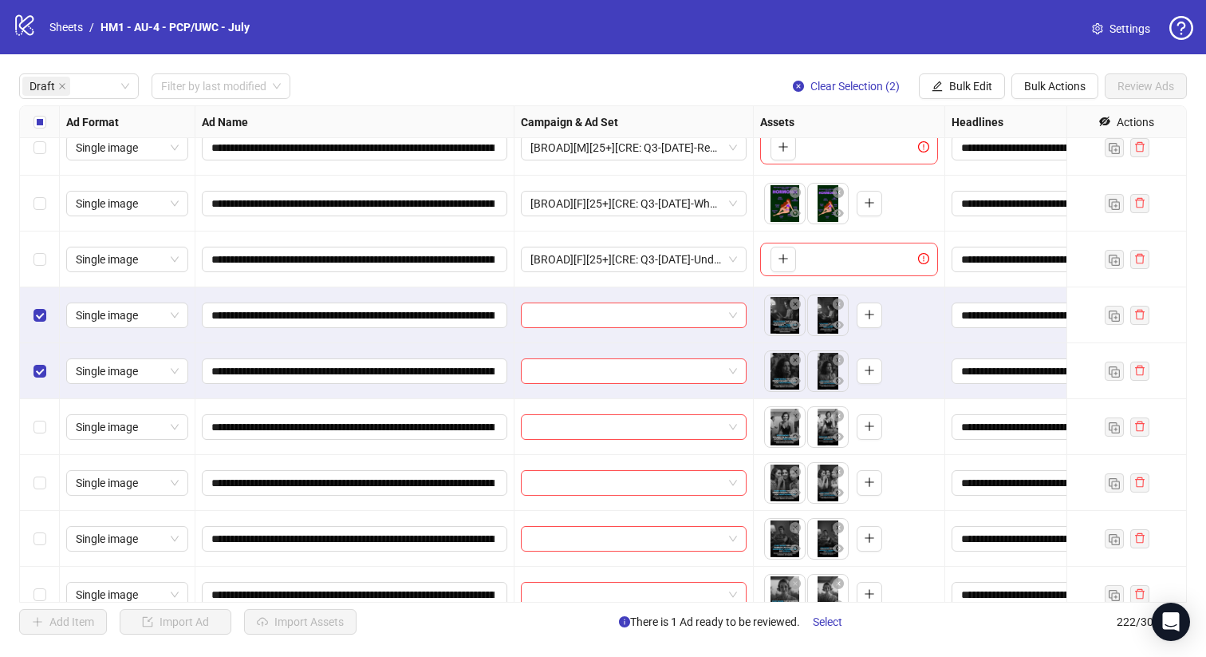
click at [40, 458] on div "Select row 7" at bounding box center [40, 483] width 40 height 56
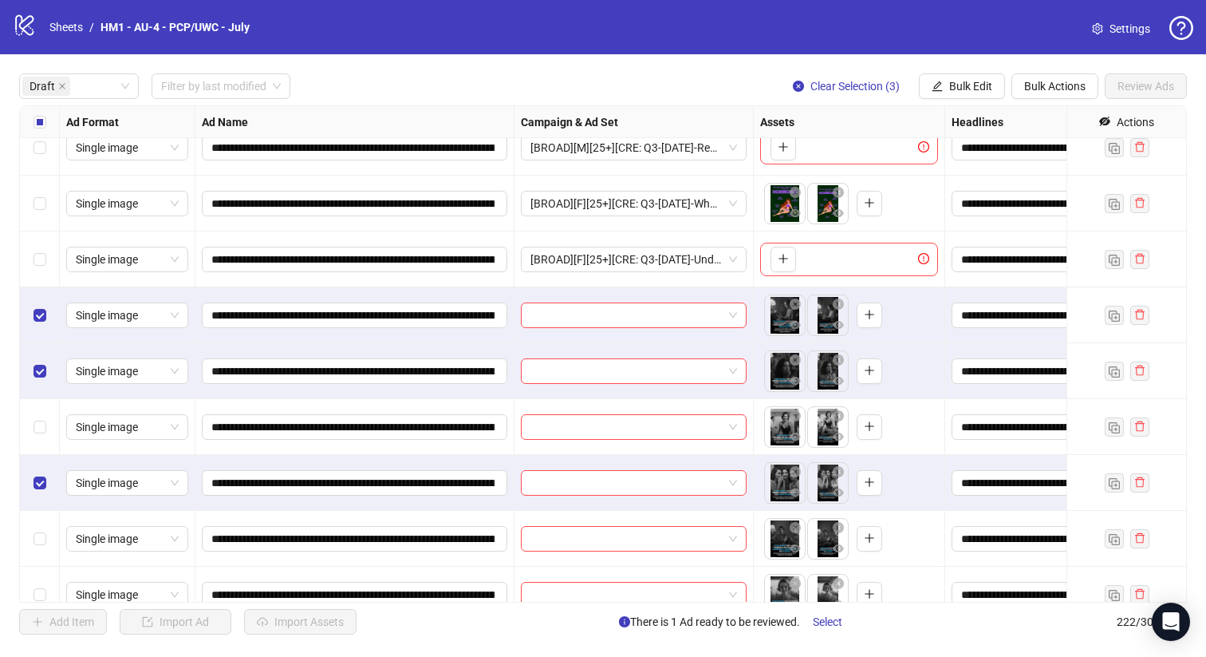
click at [49, 412] on div "Select row 6" at bounding box center [40, 427] width 40 height 56
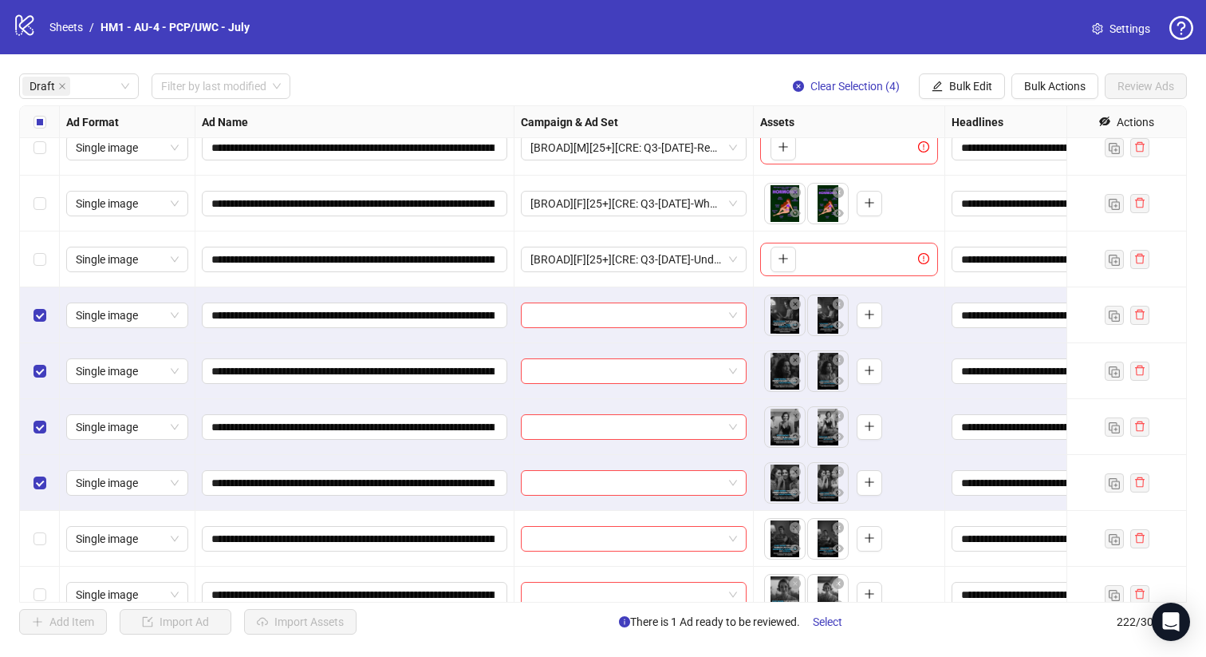
scroll to position [262, 0]
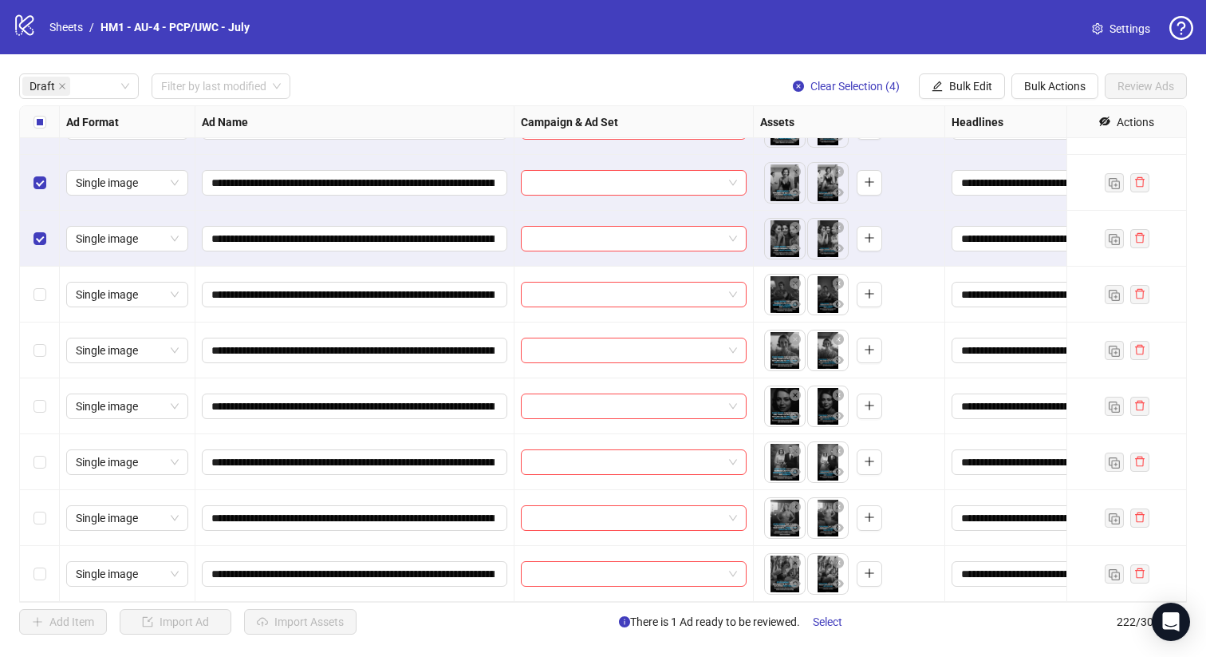
click at [35, 304] on div "Select row 8" at bounding box center [40, 294] width 40 height 56
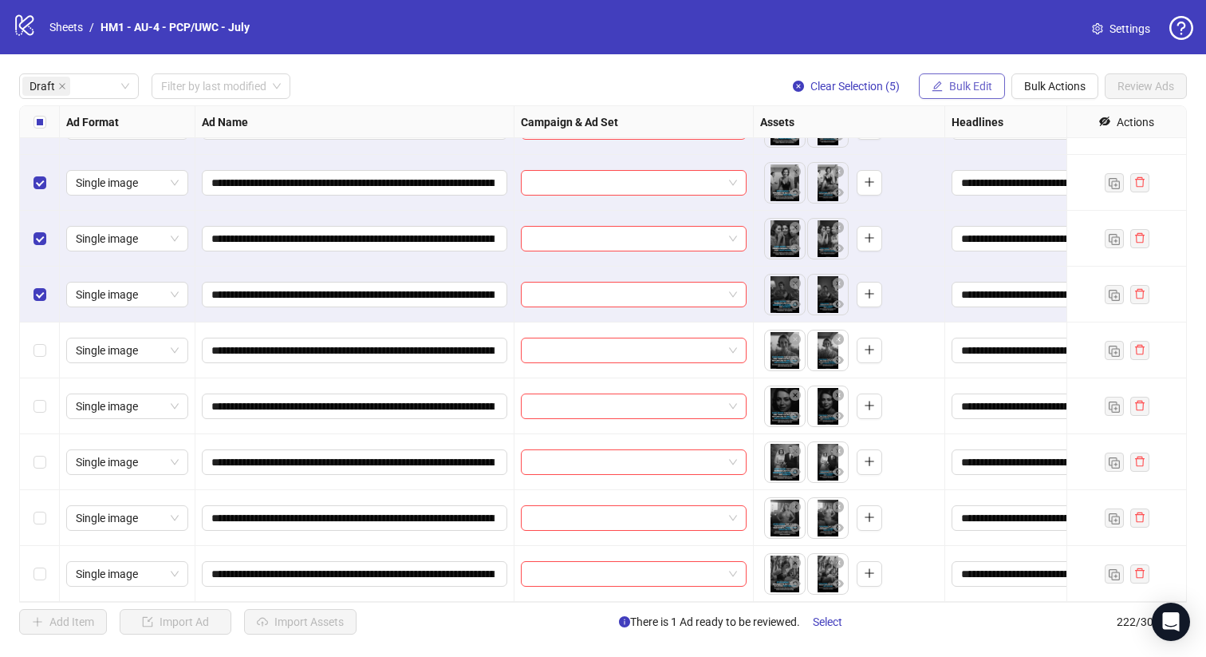
click at [987, 81] on span "Bulk Edit" at bounding box center [970, 86] width 43 height 13
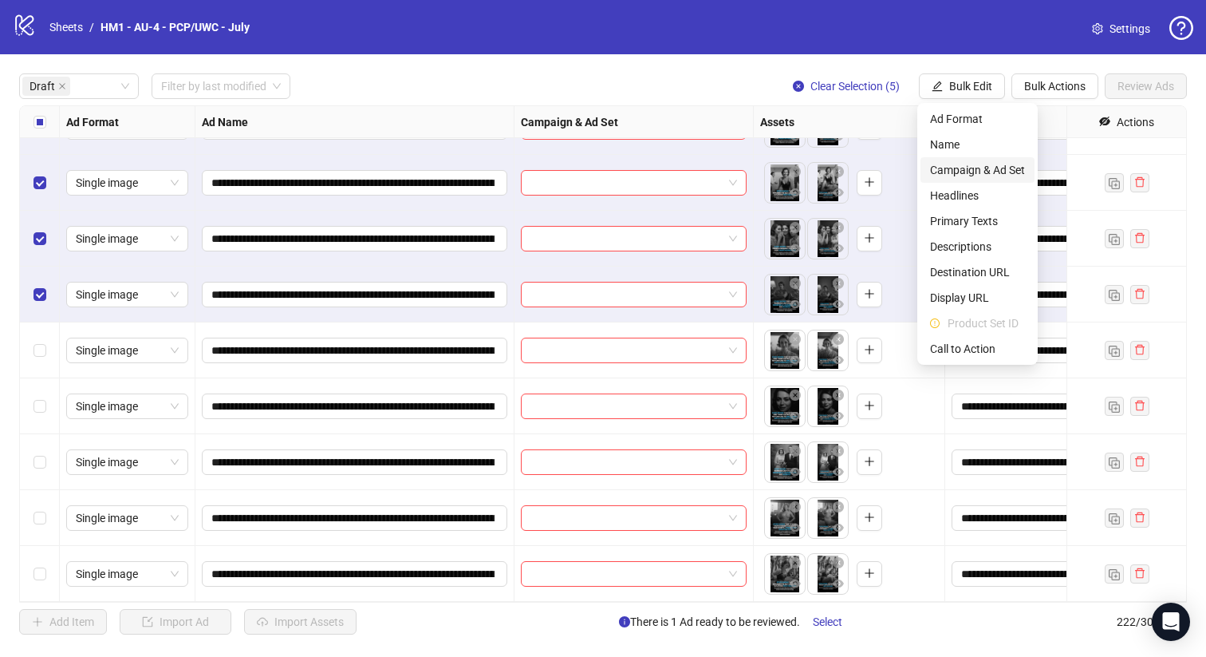
click at [991, 158] on li "Campaign & Ad Set" at bounding box center [978, 170] width 114 height 26
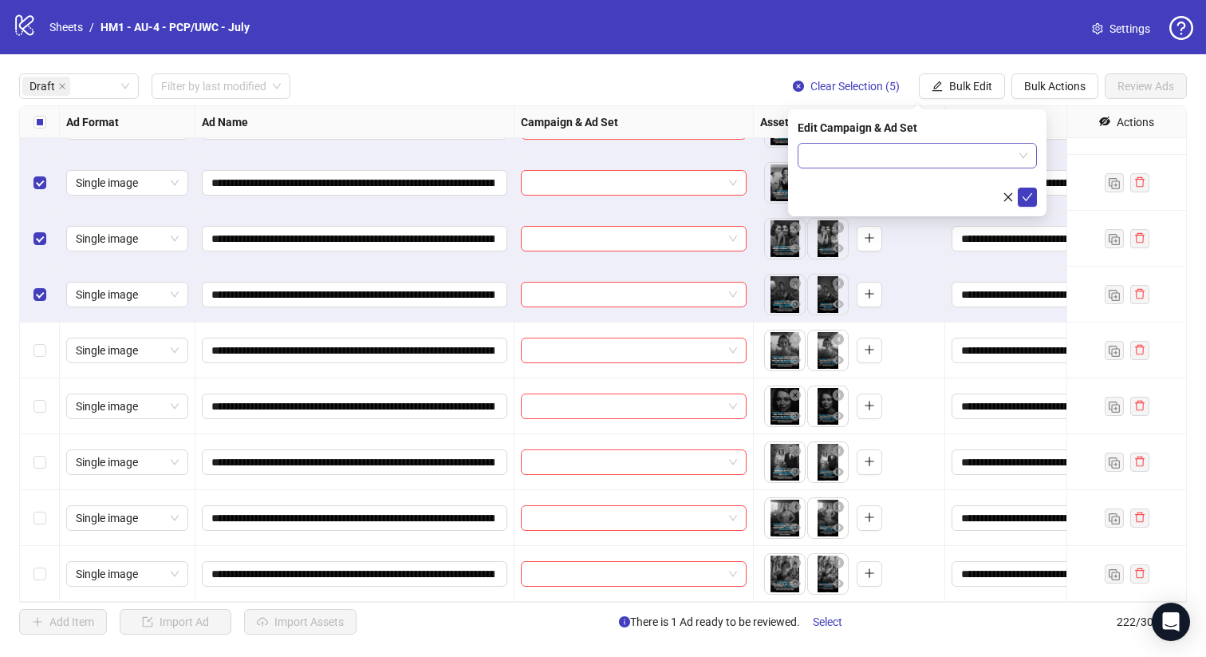
click at [979, 152] on input "search" at bounding box center [910, 156] width 206 height 24
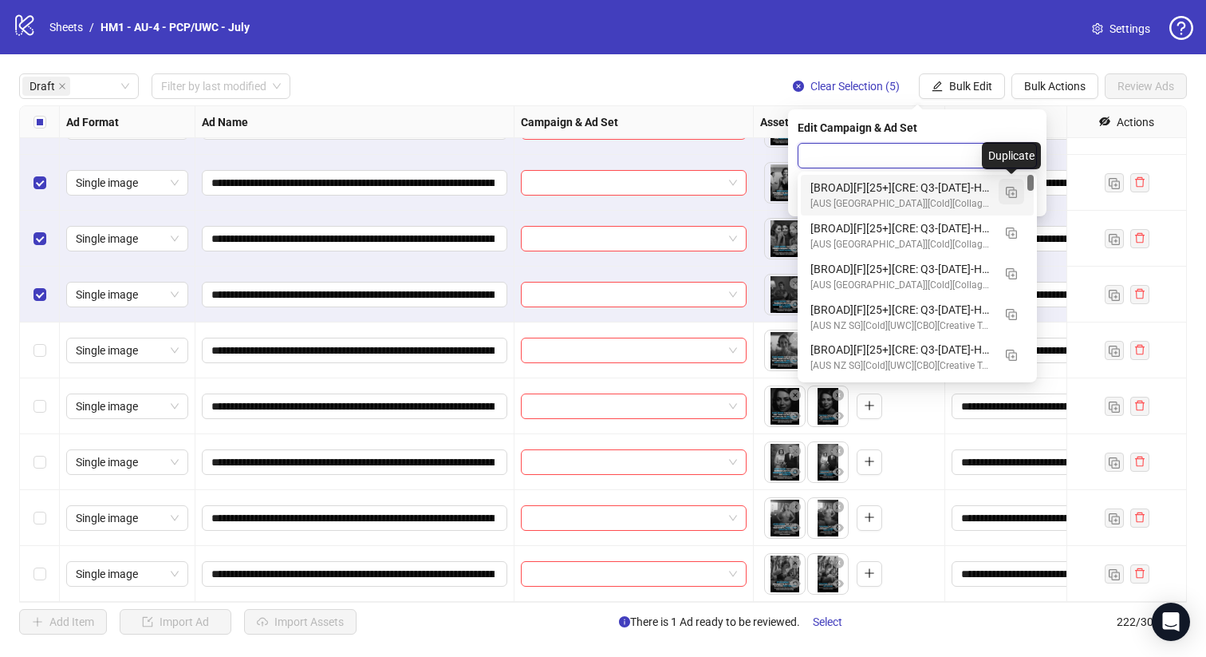
click at [1012, 195] on img "button" at bounding box center [1011, 192] width 11 height 11
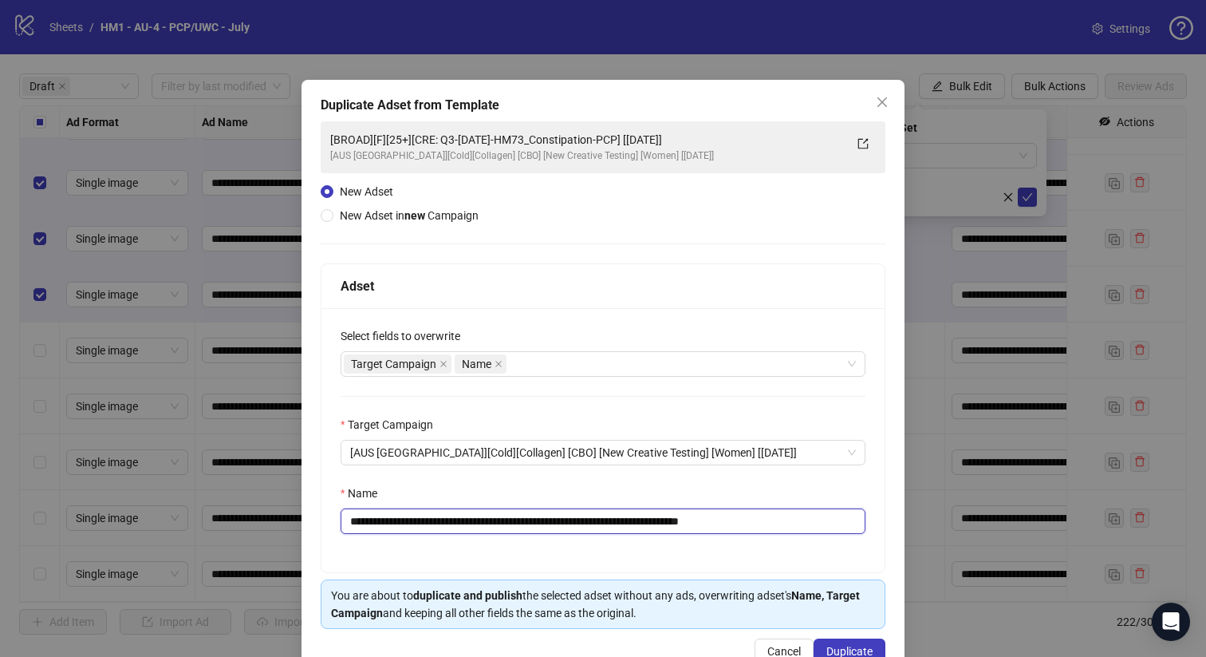
drag, startPoint x: 666, startPoint y: 521, endPoint x: 459, endPoint y: 517, distance: 207.5
click at [459, 517] on input "**********" at bounding box center [603, 521] width 525 height 26
paste input "***"
type input "**********"
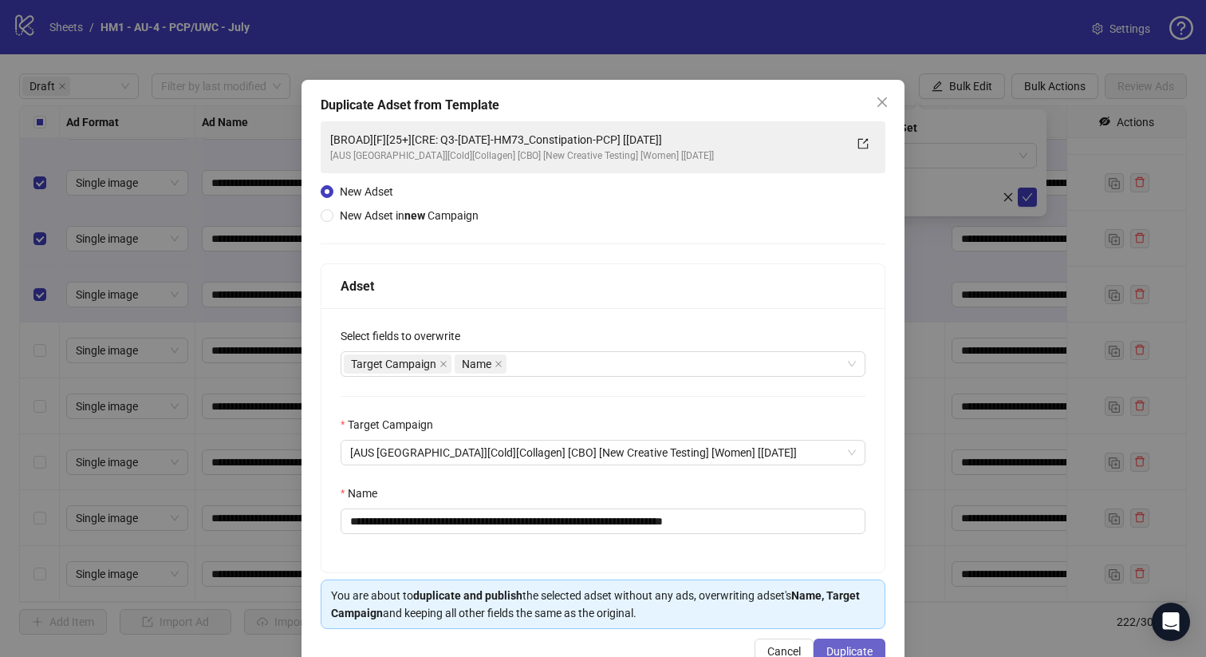
click at [866, 645] on span "Duplicate" at bounding box center [849, 651] width 46 height 13
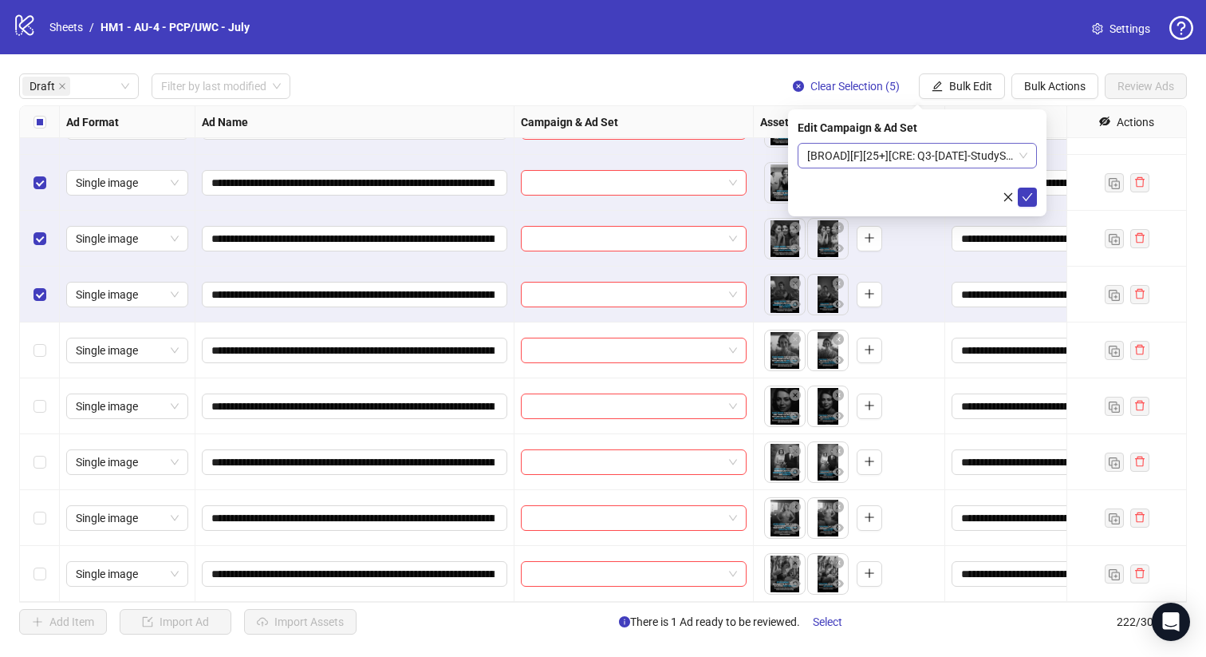
click at [895, 158] on span "[BROAD][F][25+][CRE: Q3-[DATE]-StudyShows-BRAND-CGR-PCP] [[DATE]]" at bounding box center [917, 156] width 220 height 24
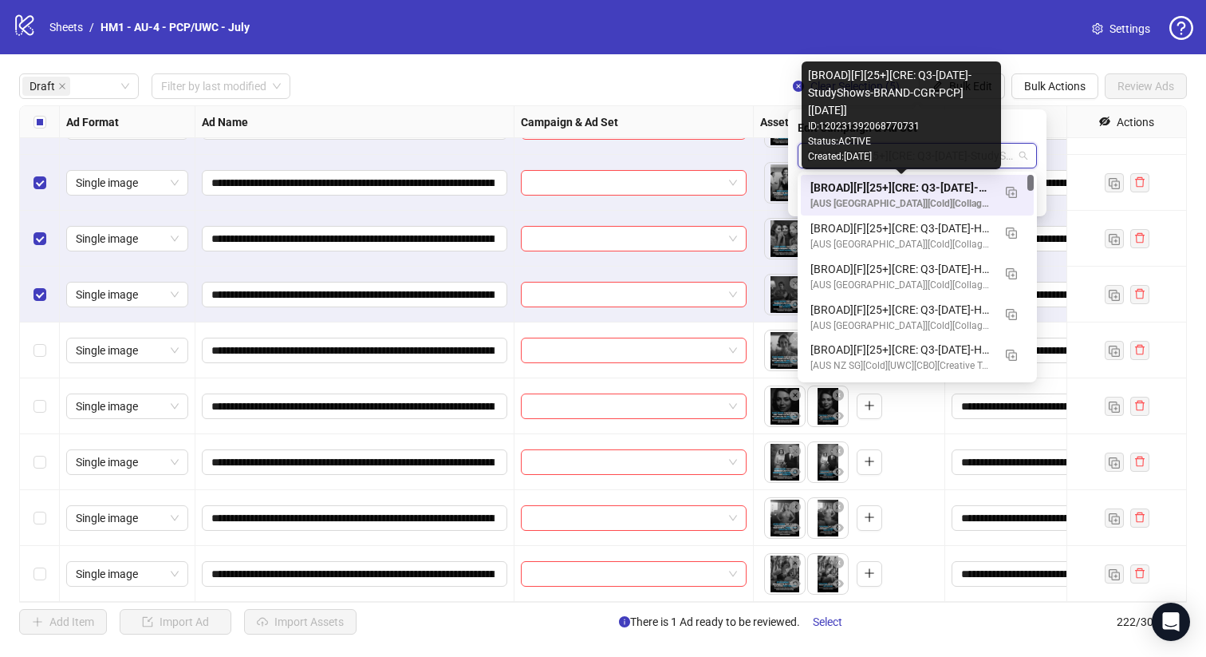
click at [902, 180] on div "[BROAD][F][25+][CRE: Q3-[DATE]-StudyShows-BRAND-CGR-PCP] [[DATE]]" at bounding box center [902, 188] width 182 height 18
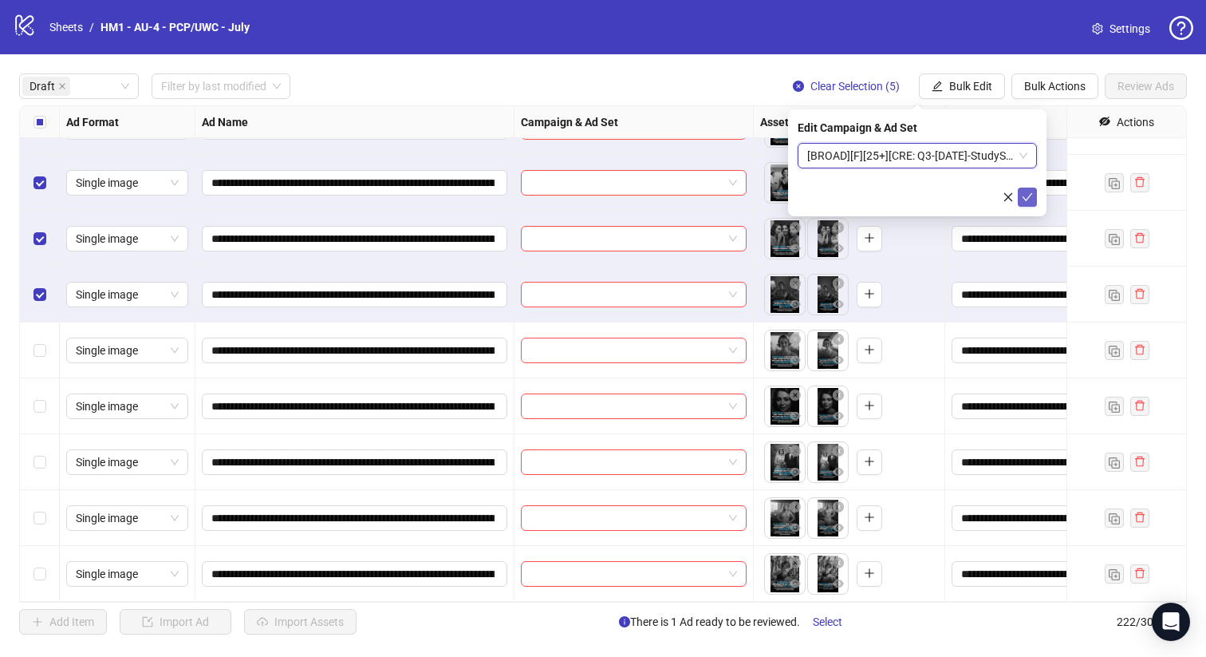
click at [1027, 197] on icon "check" at bounding box center [1027, 196] width 11 height 11
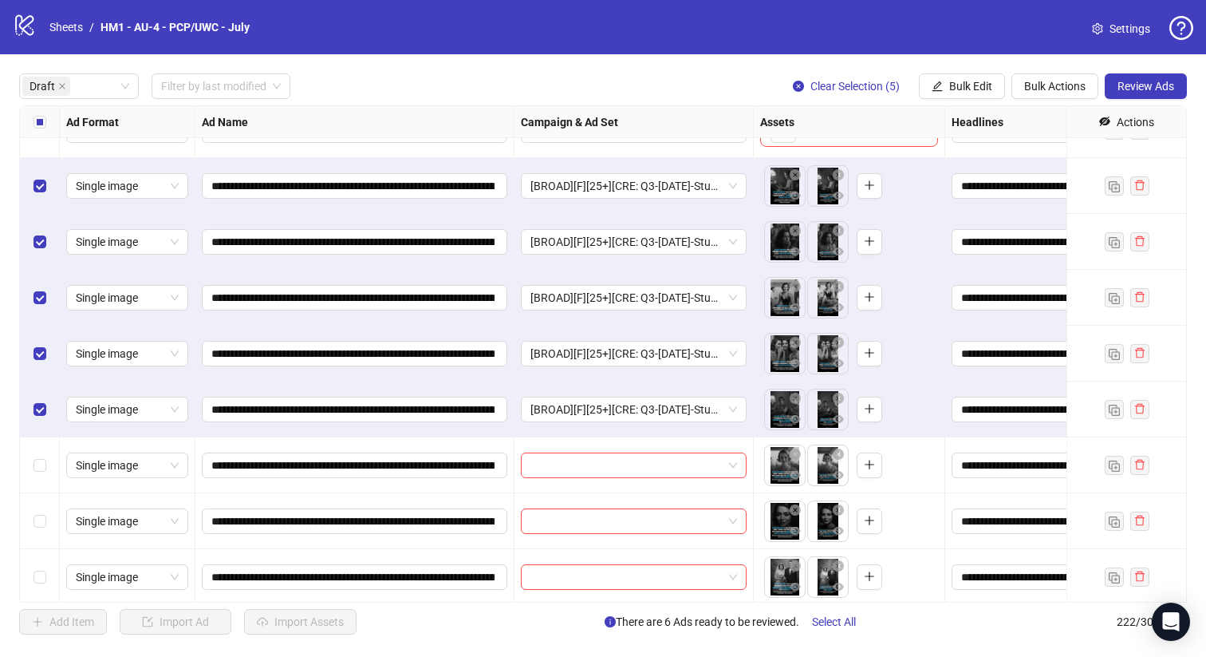
click at [45, 128] on div "Select all rows" at bounding box center [40, 122] width 40 height 32
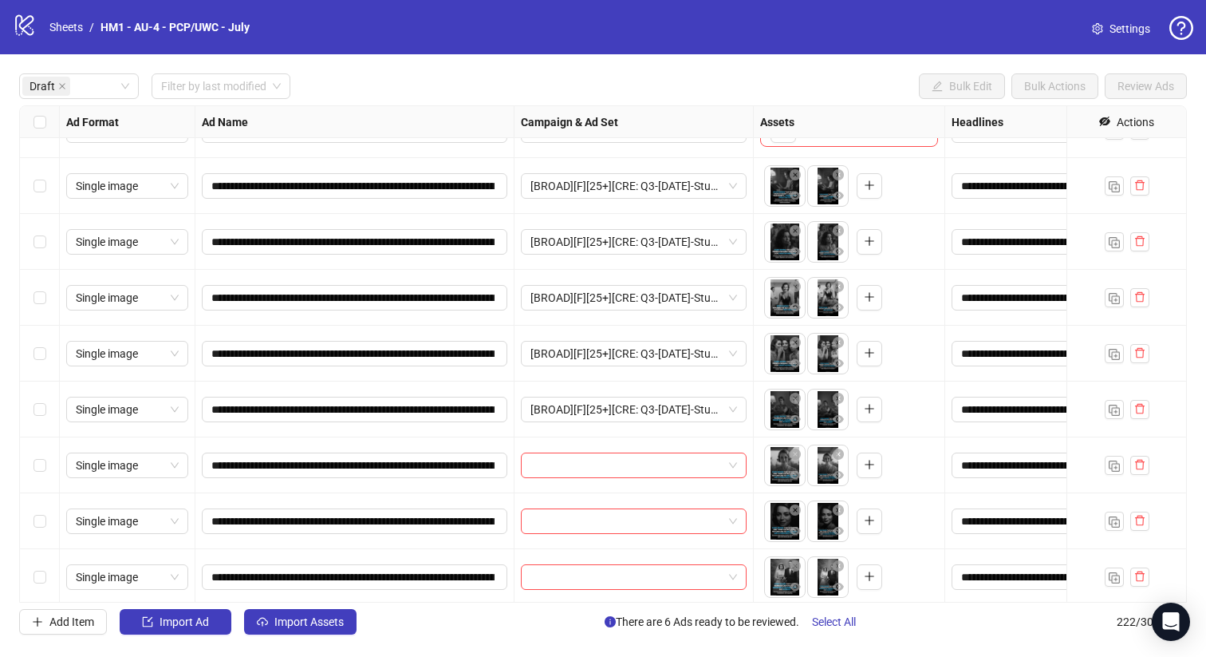
scroll to position [262, 0]
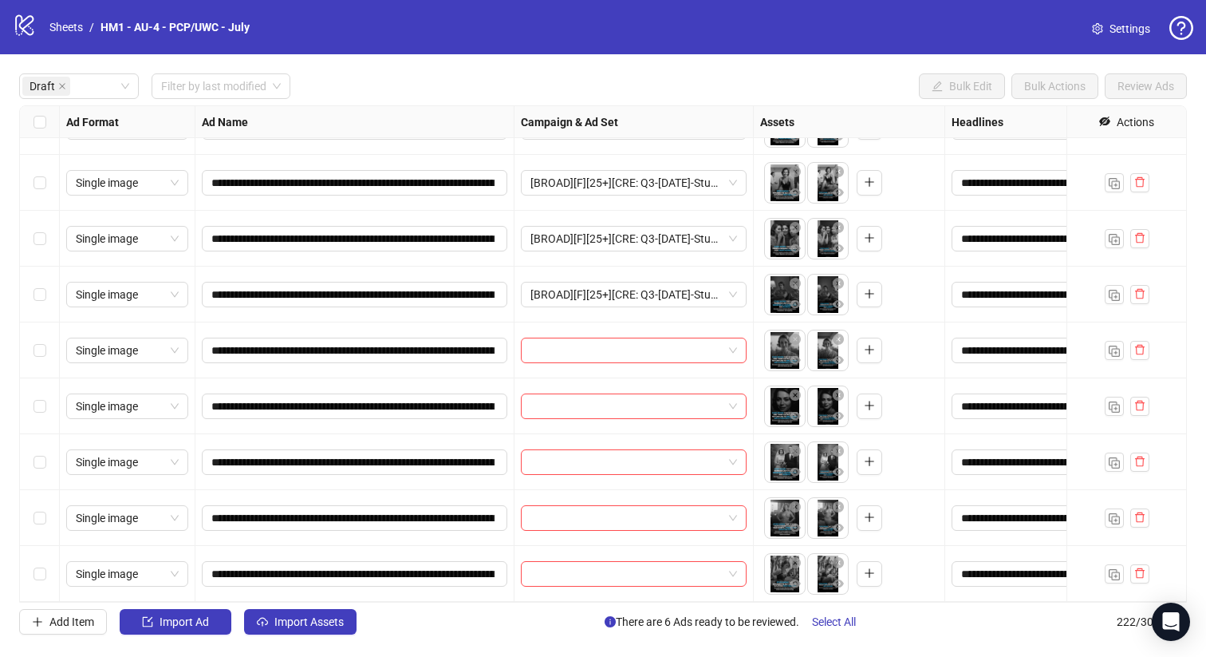
click at [25, 567] on div "Select row 13" at bounding box center [40, 574] width 40 height 56
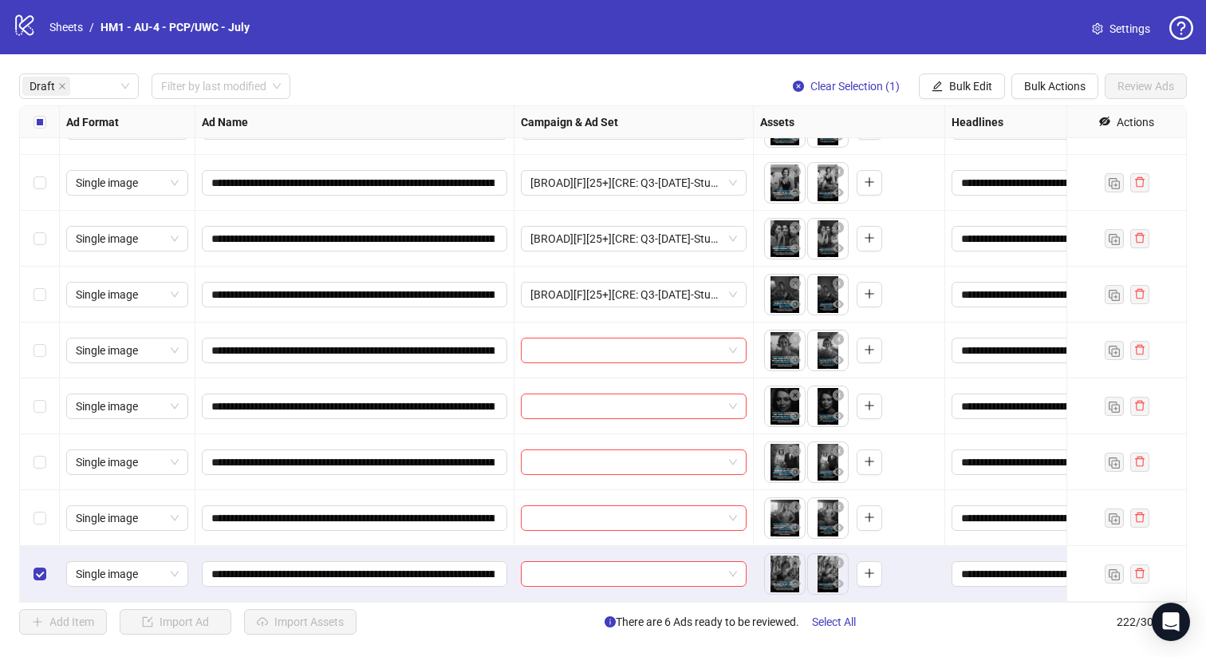
click at [40, 506] on div "Select row 12" at bounding box center [40, 518] width 40 height 56
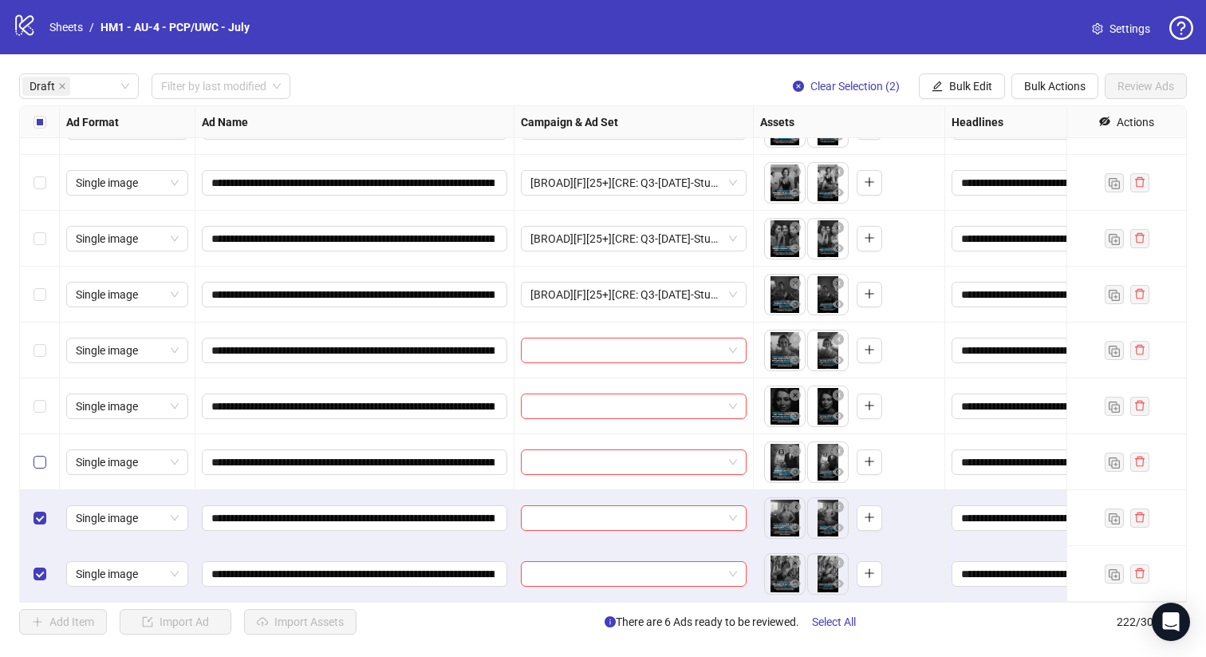
click at [40, 470] on div "Select row 11" at bounding box center [40, 462] width 40 height 56
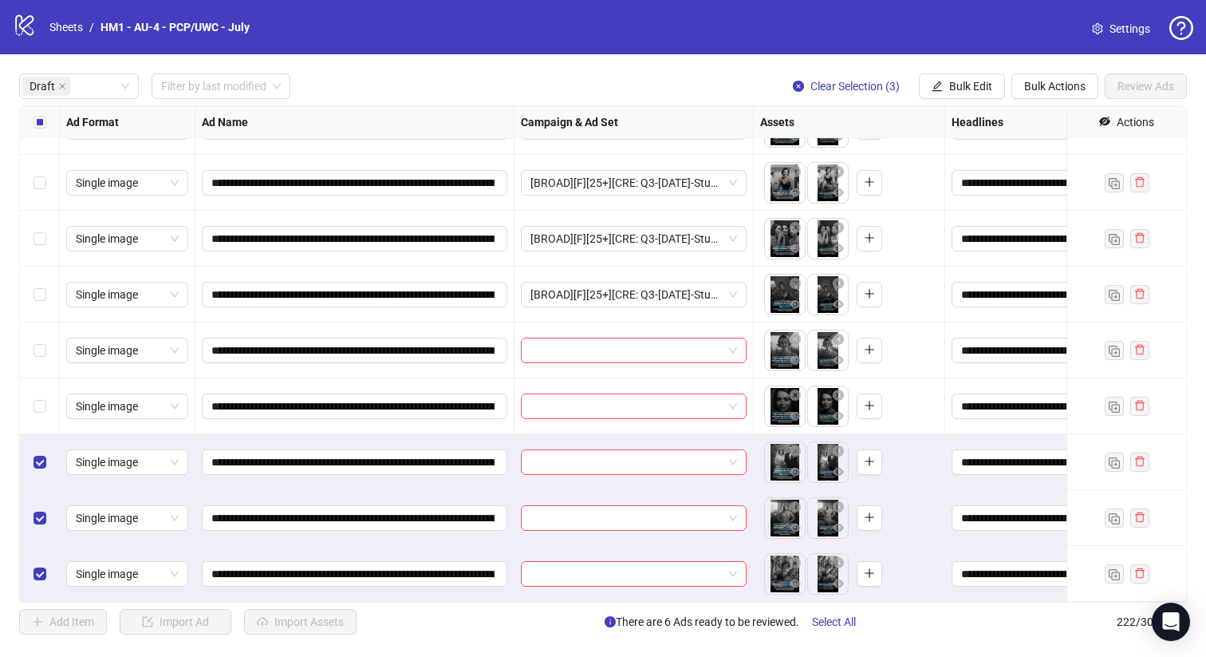
click at [43, 417] on div "Select row 10" at bounding box center [40, 406] width 40 height 56
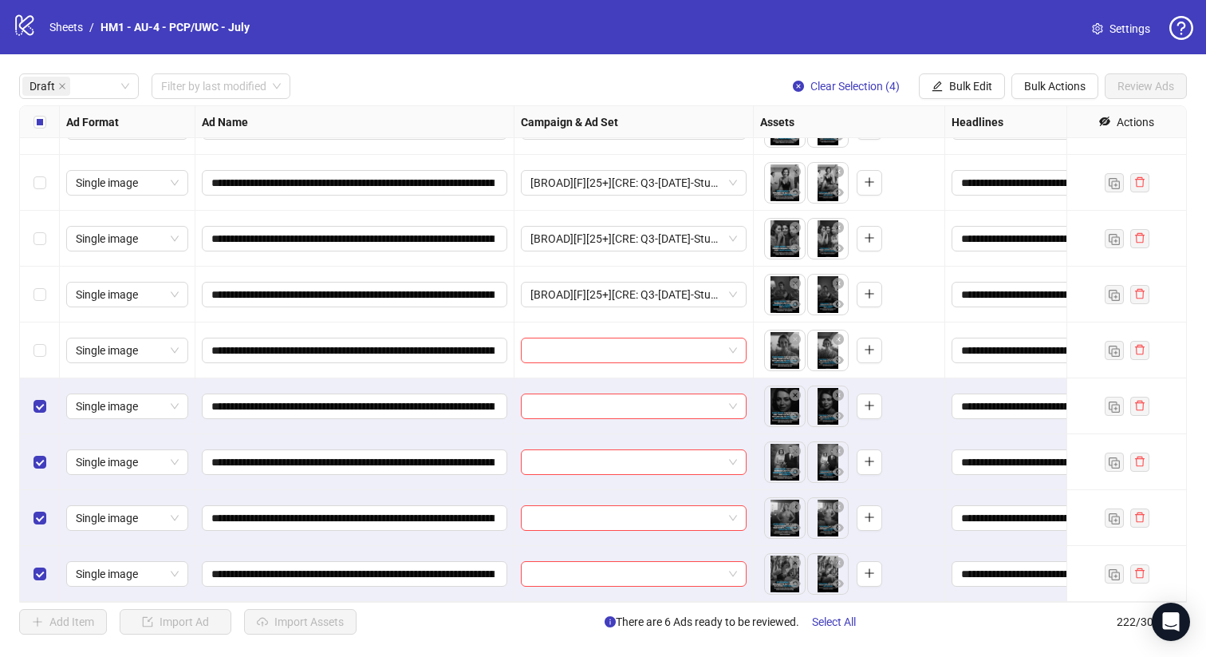
click at [41, 337] on div "Select row 9" at bounding box center [40, 350] width 40 height 56
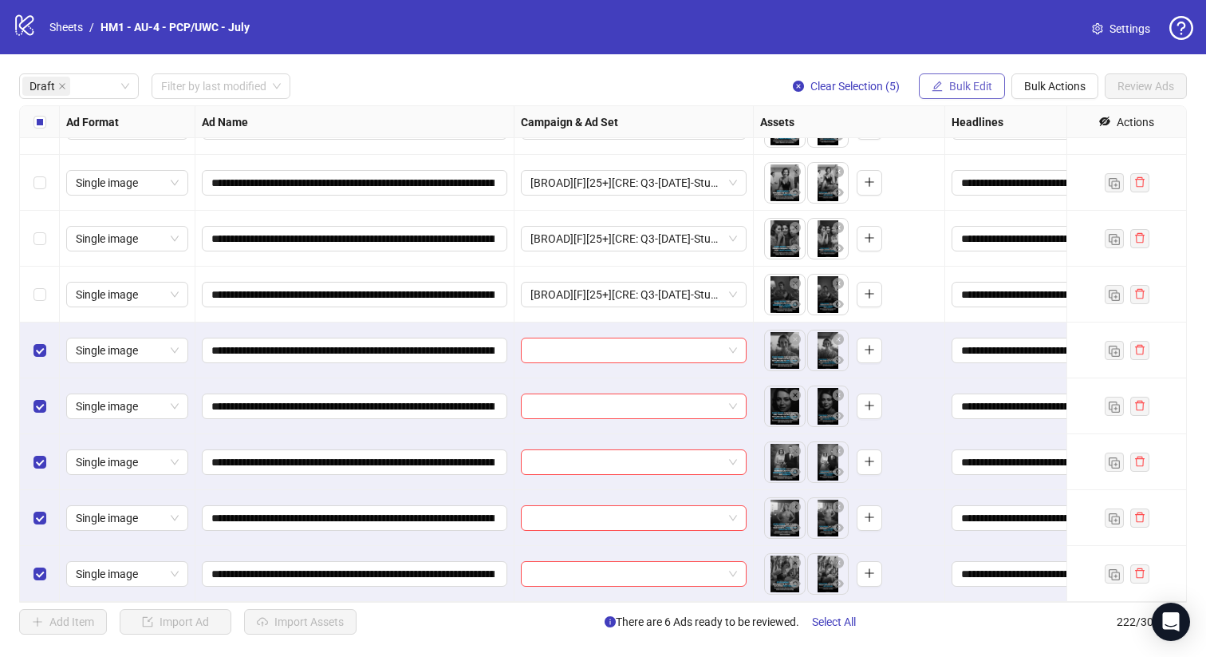
click at [957, 85] on span "Bulk Edit" at bounding box center [970, 86] width 43 height 13
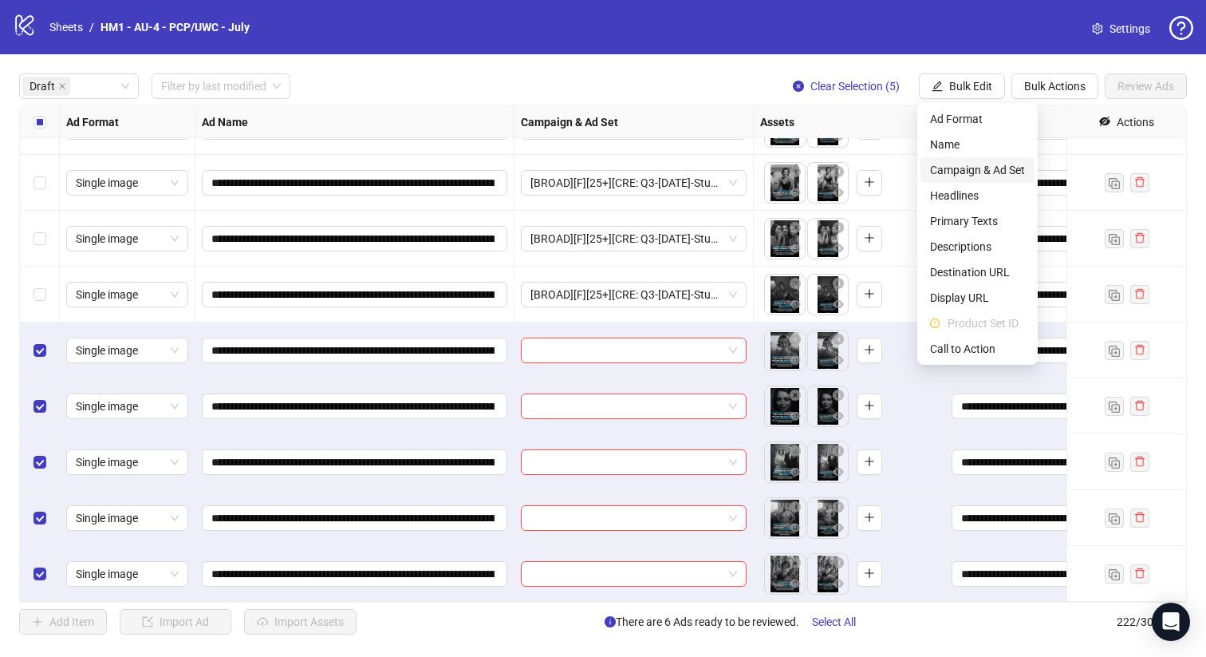
click at [995, 170] on span "Campaign & Ad Set" at bounding box center [977, 170] width 95 height 18
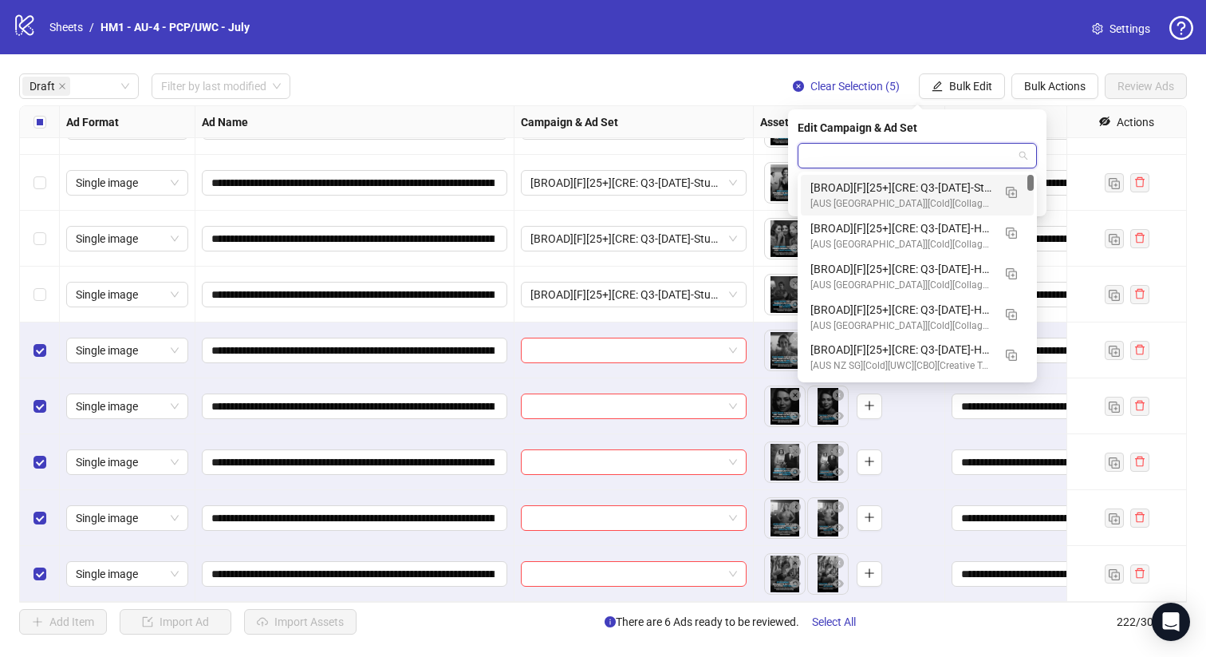
click at [991, 160] on input "search" at bounding box center [910, 156] width 206 height 24
click at [1008, 188] on img "button" at bounding box center [1011, 192] width 11 height 11
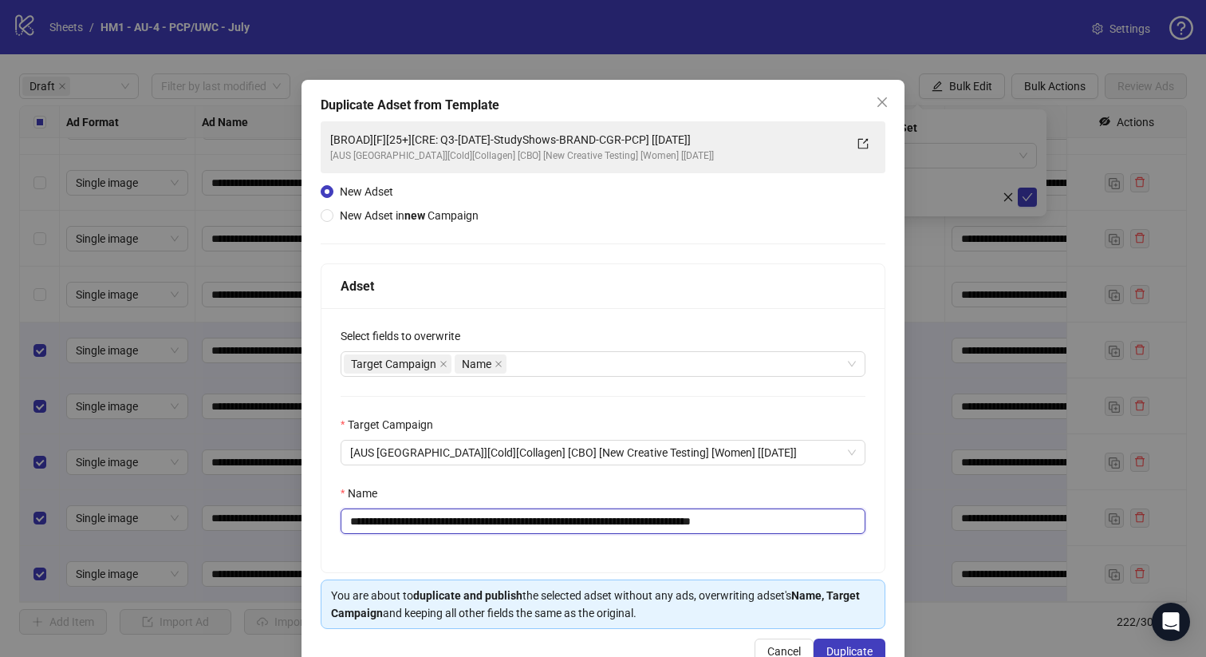
click at [688, 523] on input "**********" at bounding box center [603, 521] width 525 height 26
type input "**********"
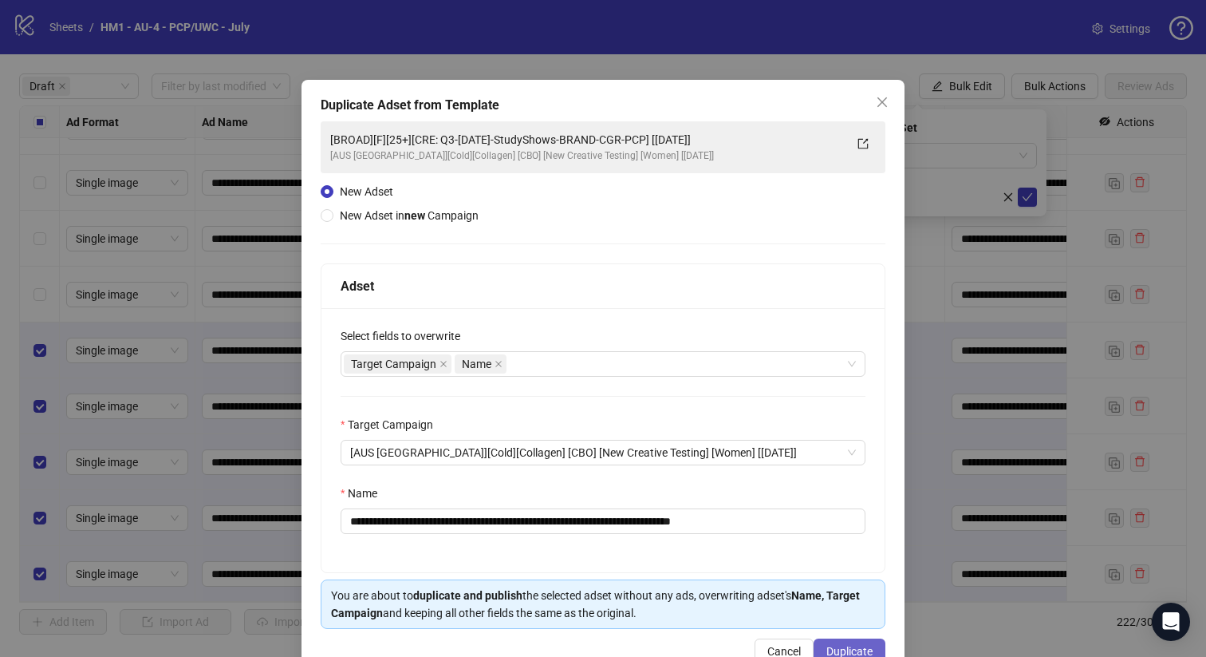
click at [827, 646] on span "Duplicate" at bounding box center [849, 651] width 46 height 13
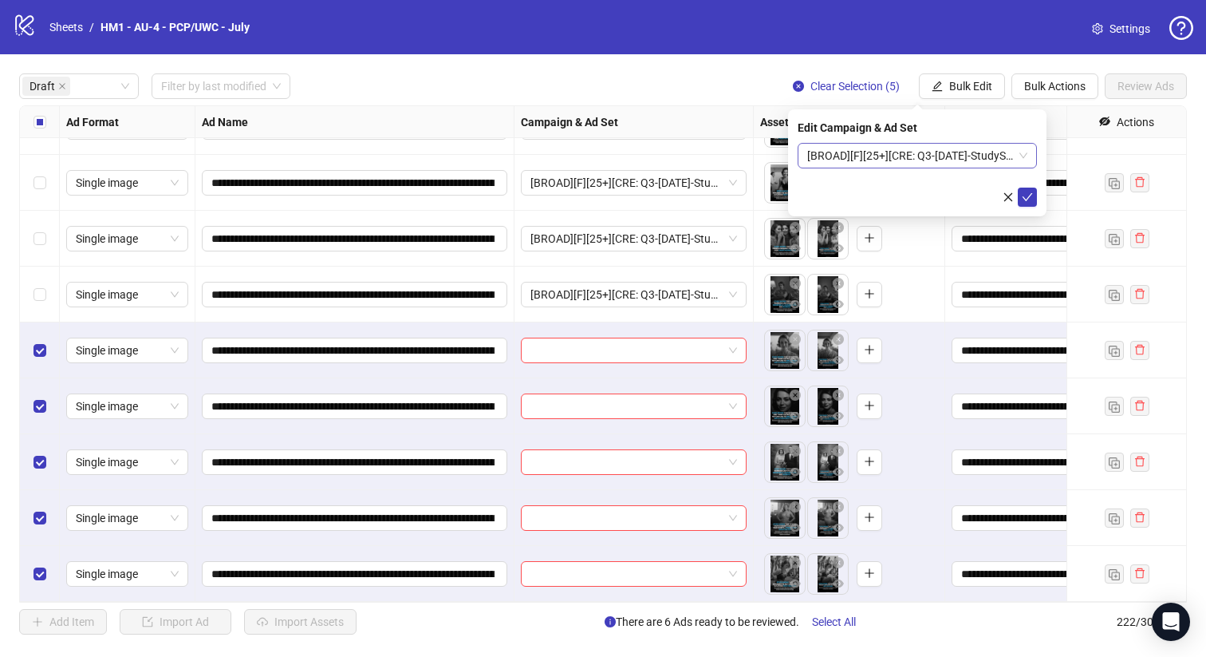
scroll to position [0, 0]
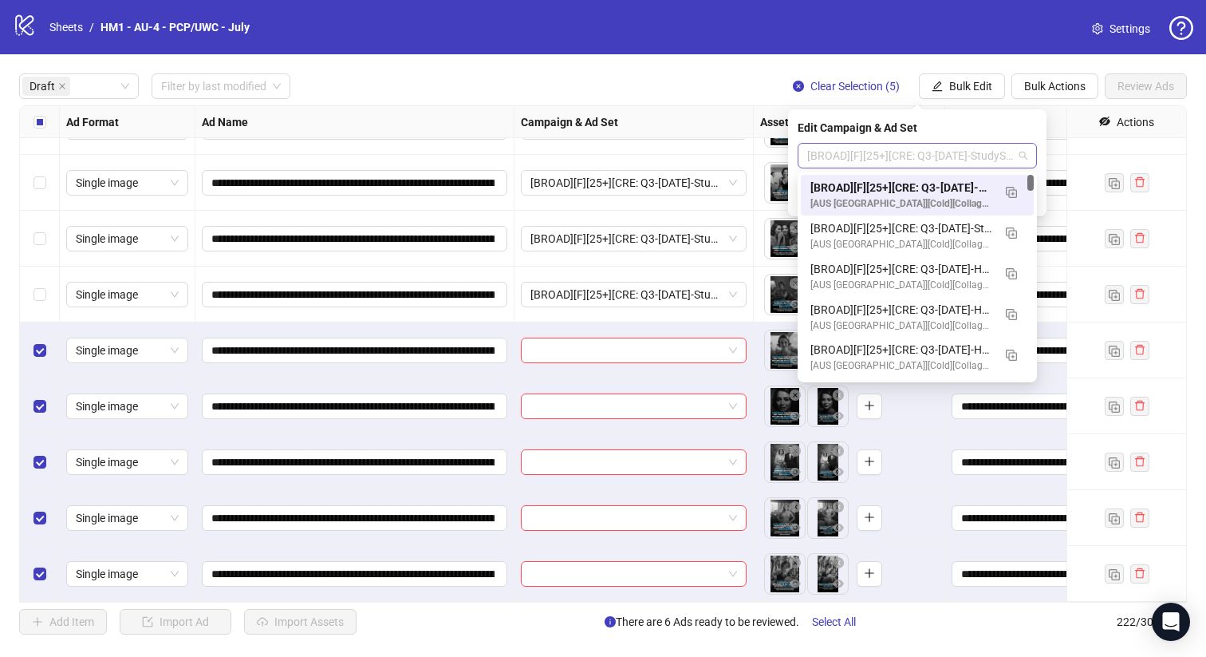
click at [970, 156] on span "[BROAD][F][25+][CRE: Q3-[DATE]-StudyShows-BRAND-CGR-PCP-2] [[DATE]]" at bounding box center [917, 156] width 220 height 24
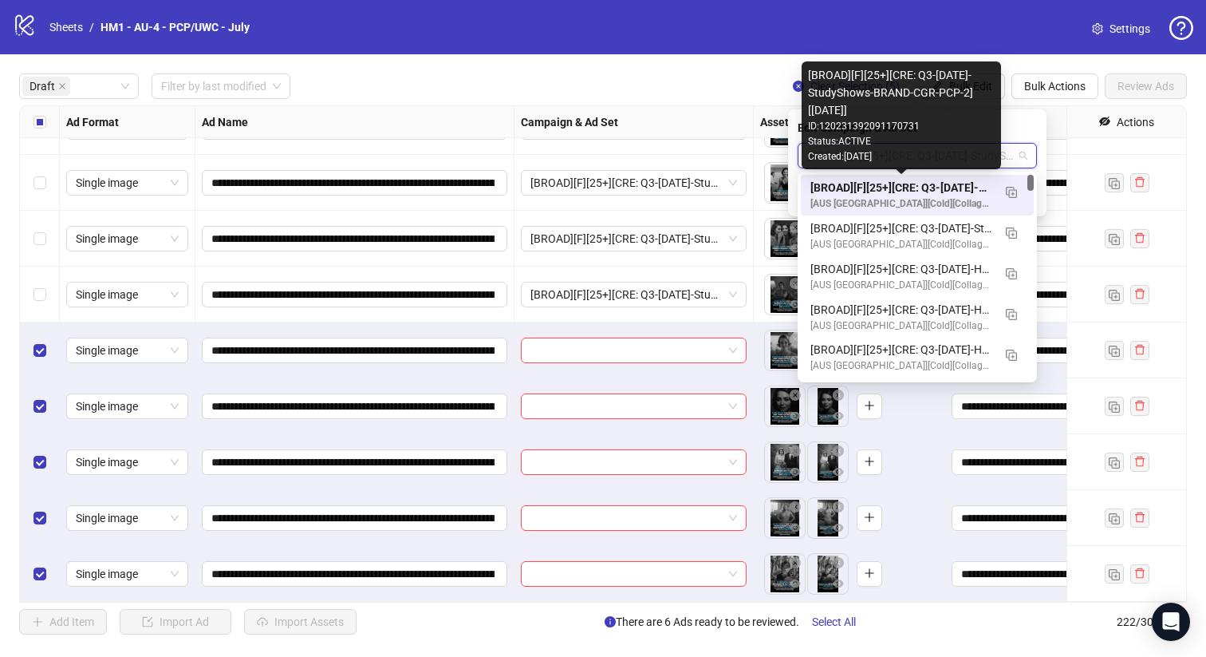
click at [961, 179] on div "[BROAD][F][25+][CRE: Q3-[DATE]-StudyShows-BRAND-CGR-PCP-2] [[DATE]]" at bounding box center [902, 188] width 182 height 18
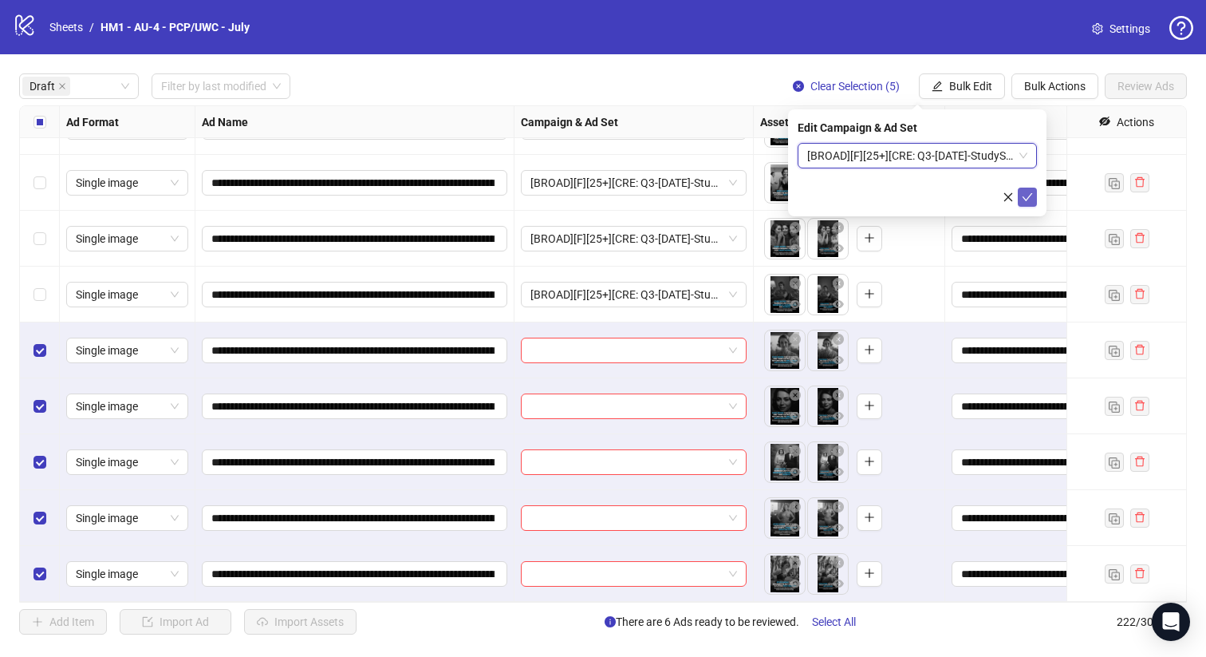
click at [1030, 191] on icon "check" at bounding box center [1027, 196] width 11 height 11
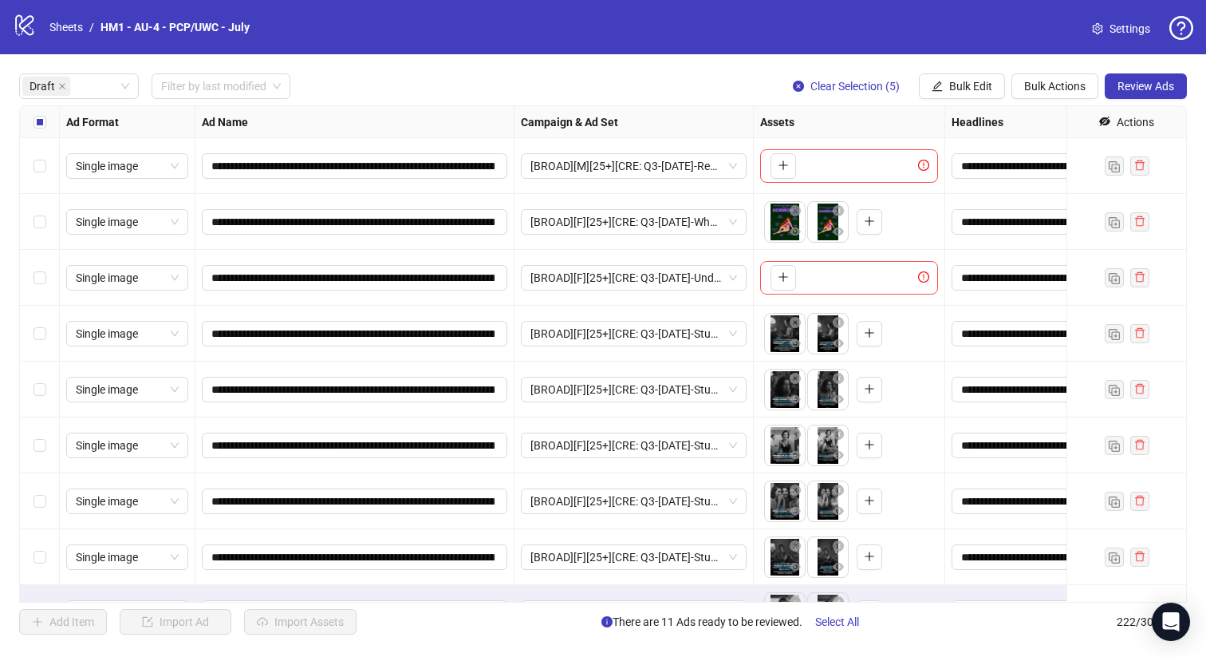
click at [46, 128] on div "Select all rows" at bounding box center [40, 122] width 40 height 32
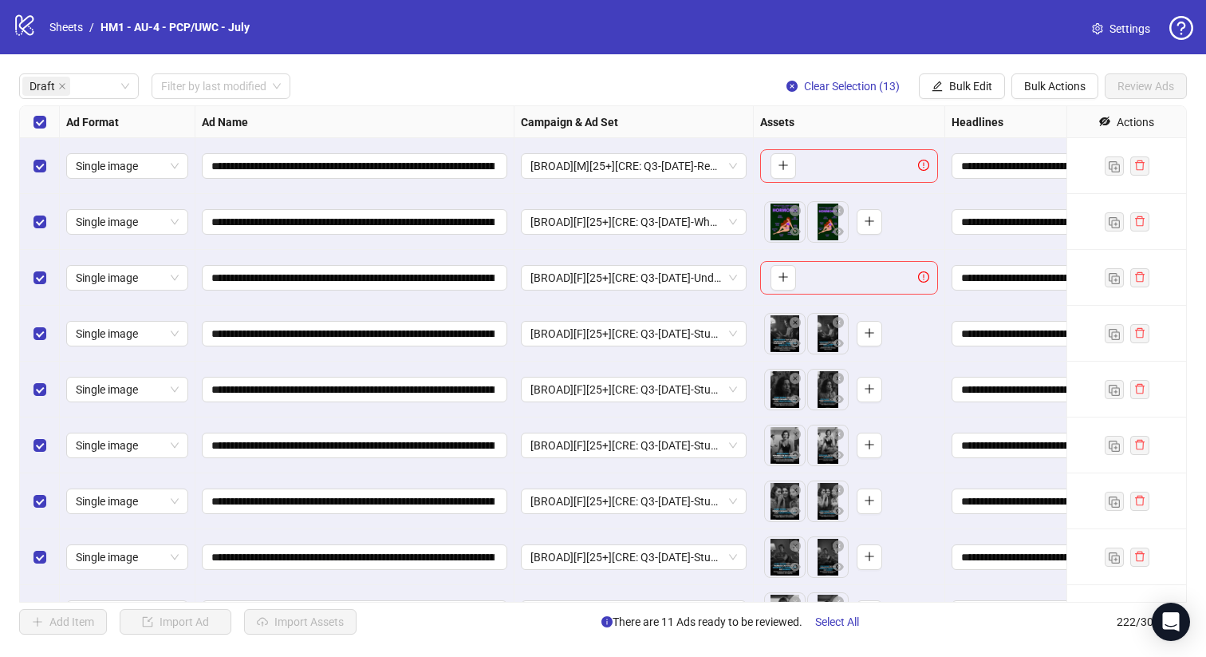
click at [28, 285] on div "Select row 3" at bounding box center [40, 278] width 40 height 56
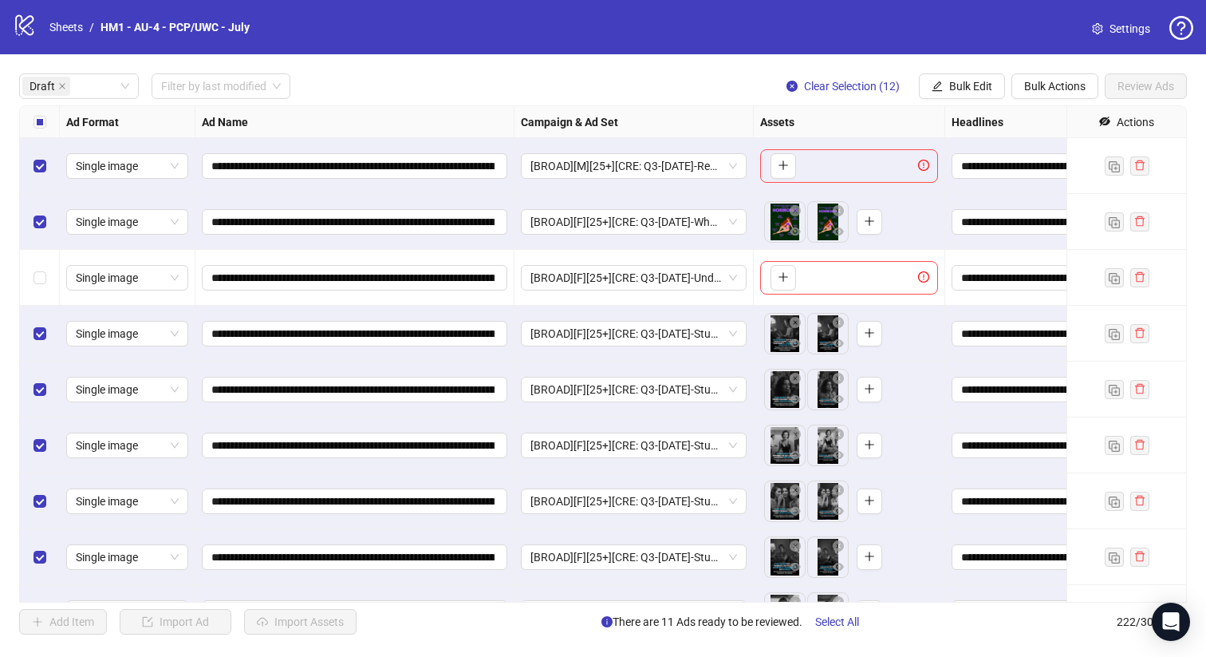
click at [30, 214] on div "Select row 2" at bounding box center [40, 222] width 40 height 56
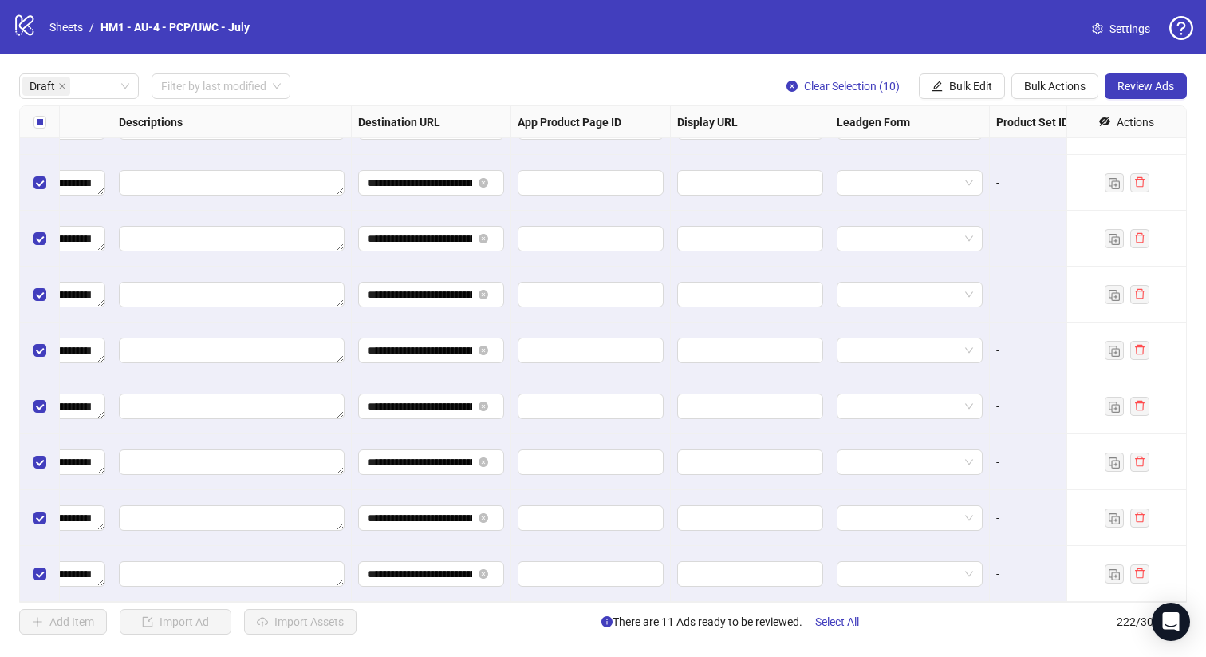
scroll to position [262, 1442]
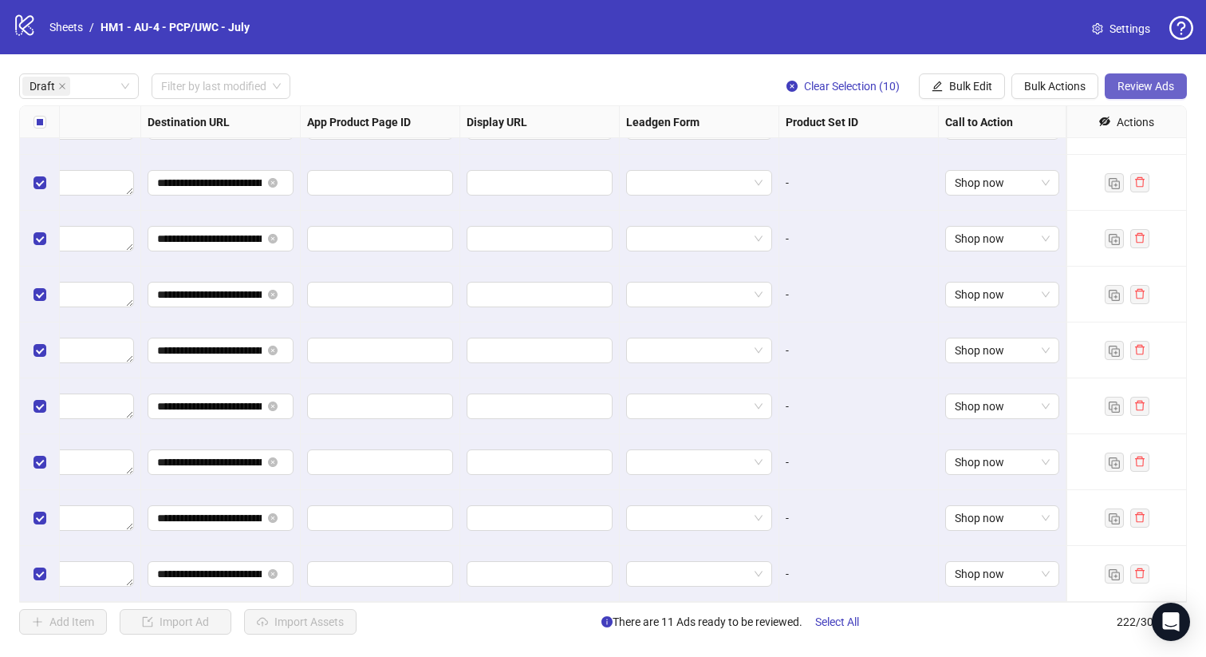
click at [1146, 89] on span "Review Ads" at bounding box center [1146, 86] width 57 height 13
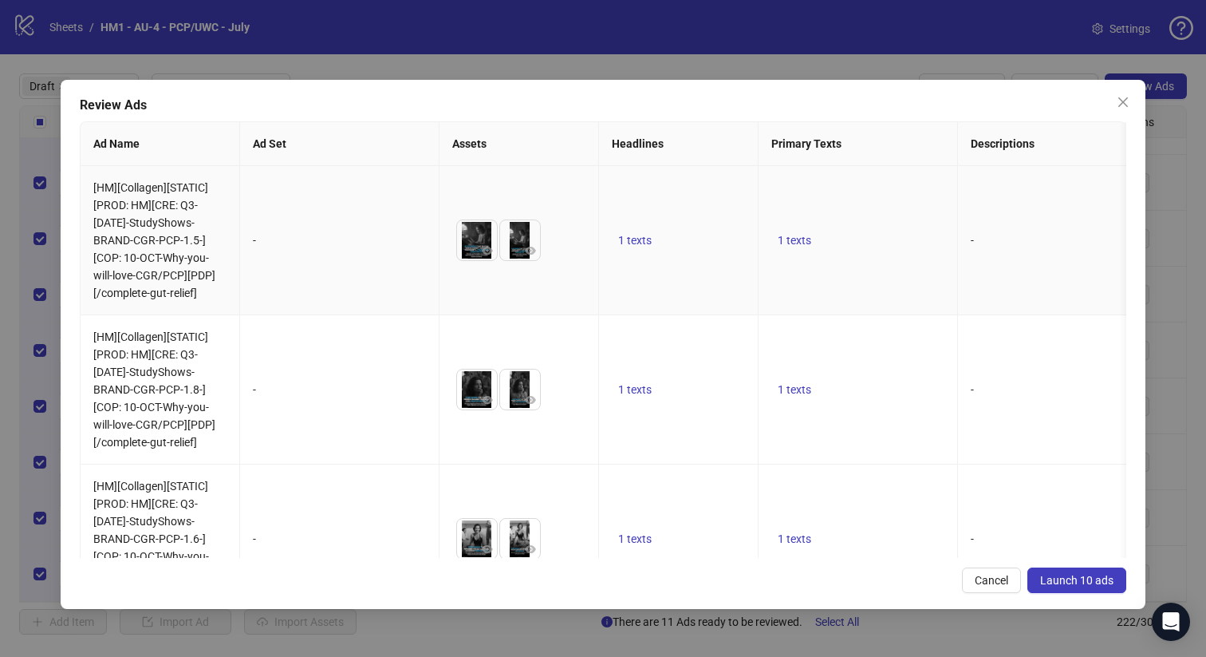
scroll to position [1100, 0]
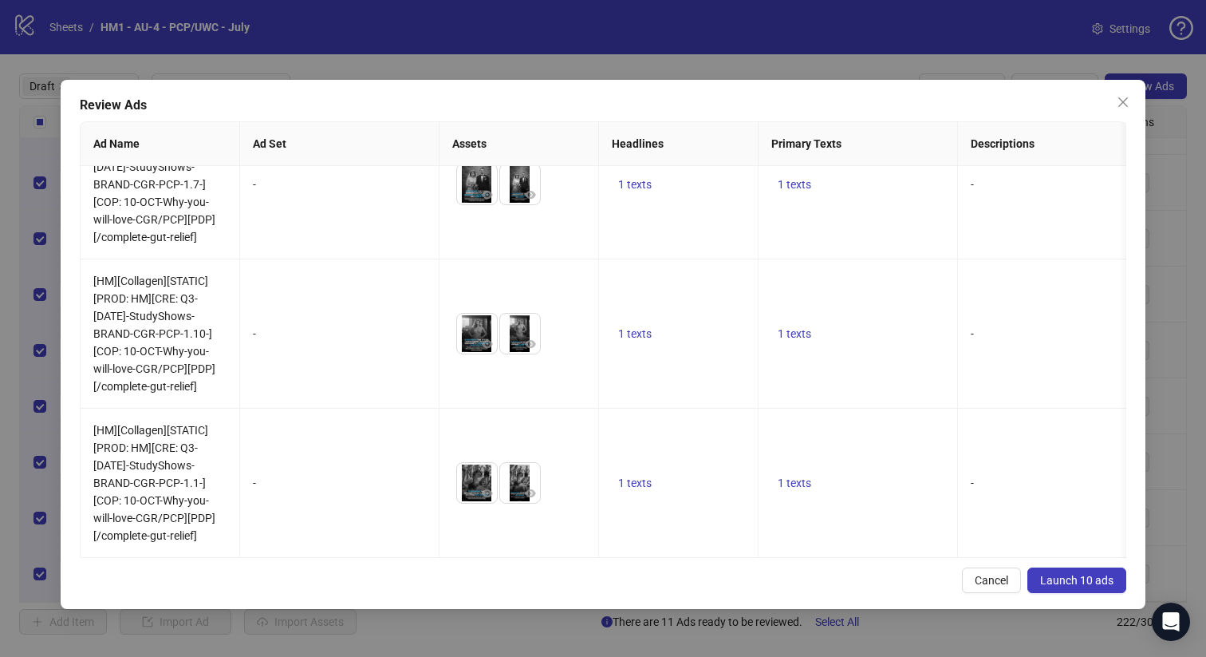
click at [1095, 583] on span "Launch 10 ads" at bounding box center [1076, 580] width 73 height 13
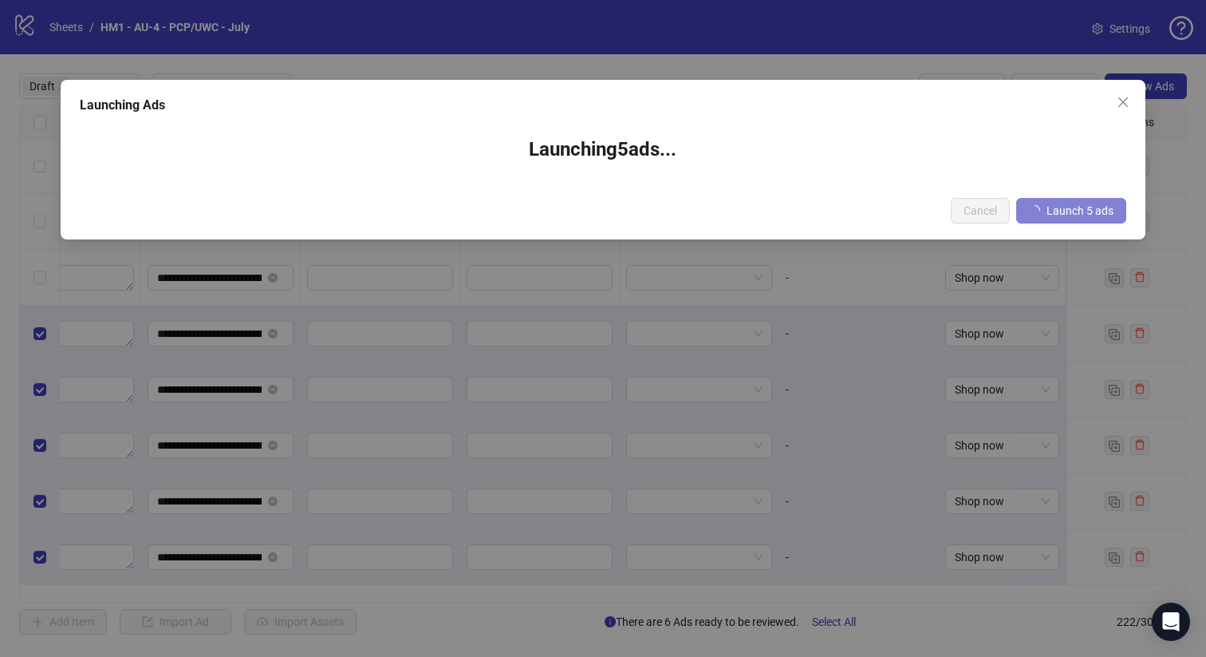
scroll to position [0, 1442]
